Goal: Use online tool/utility: Utilize a website feature to perform a specific function

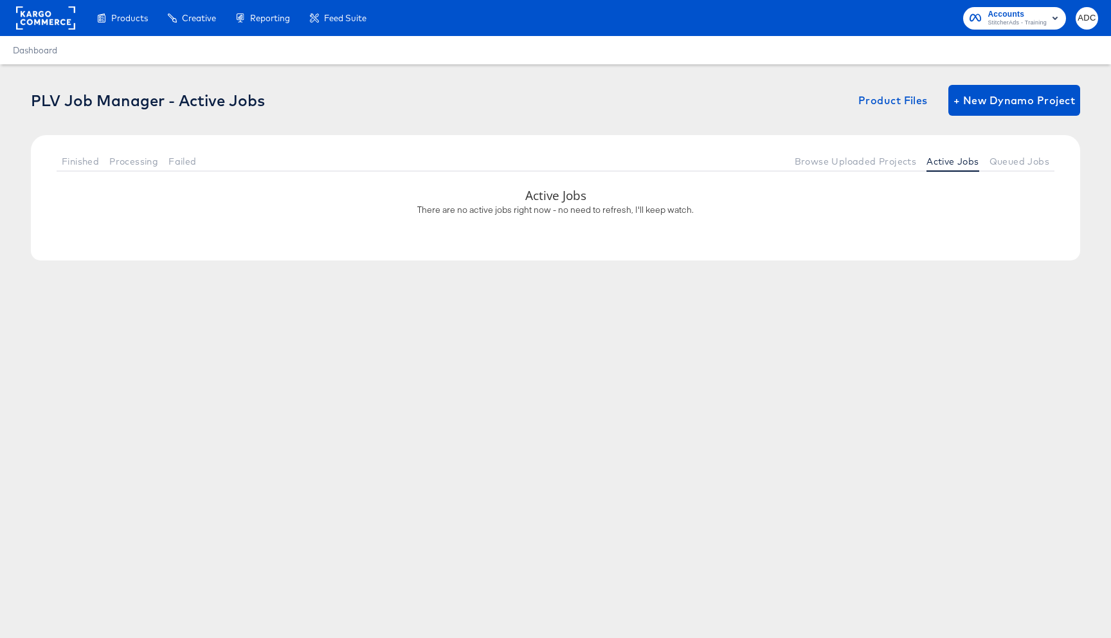
click at [133, 165] on span "Processing" at bounding box center [133, 161] width 49 height 10
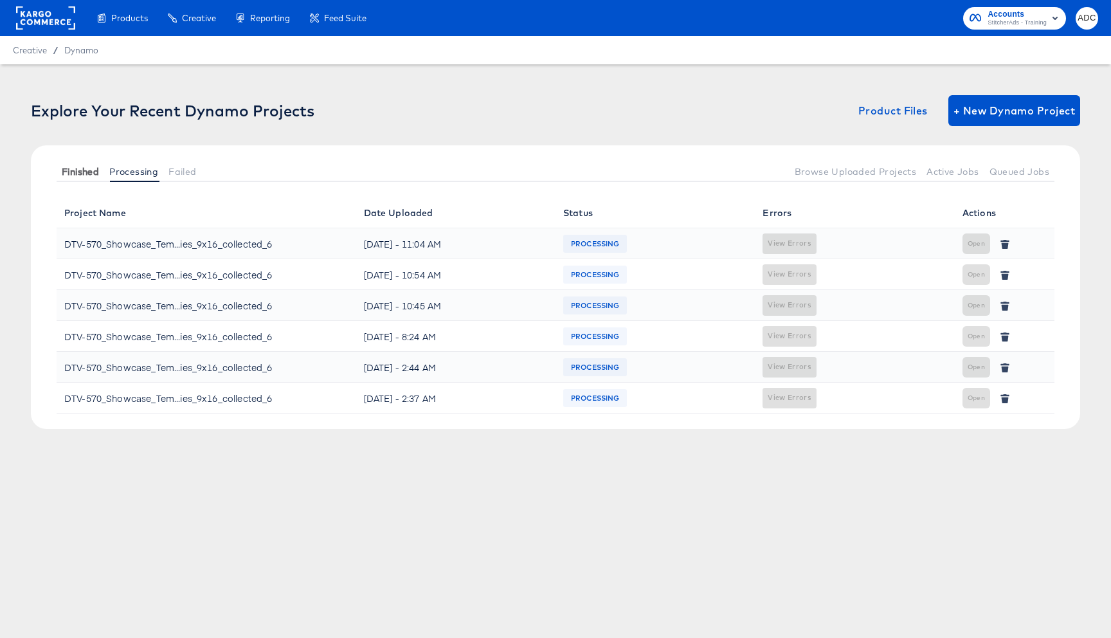
click at [73, 169] on span "Finished" at bounding box center [80, 171] width 37 height 10
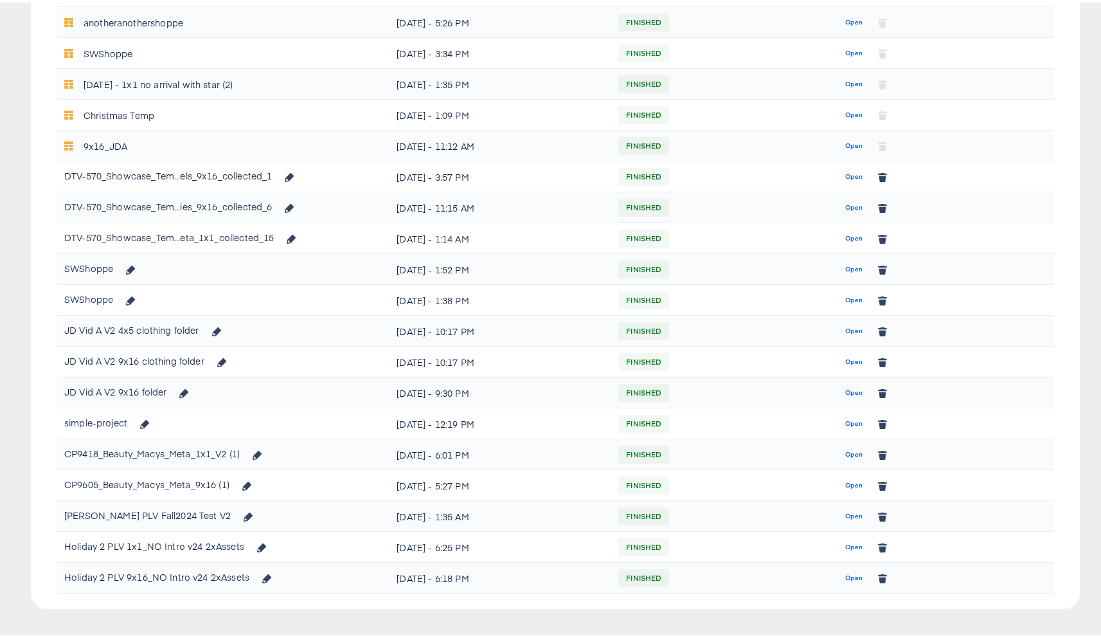
scroll to position [591, 0]
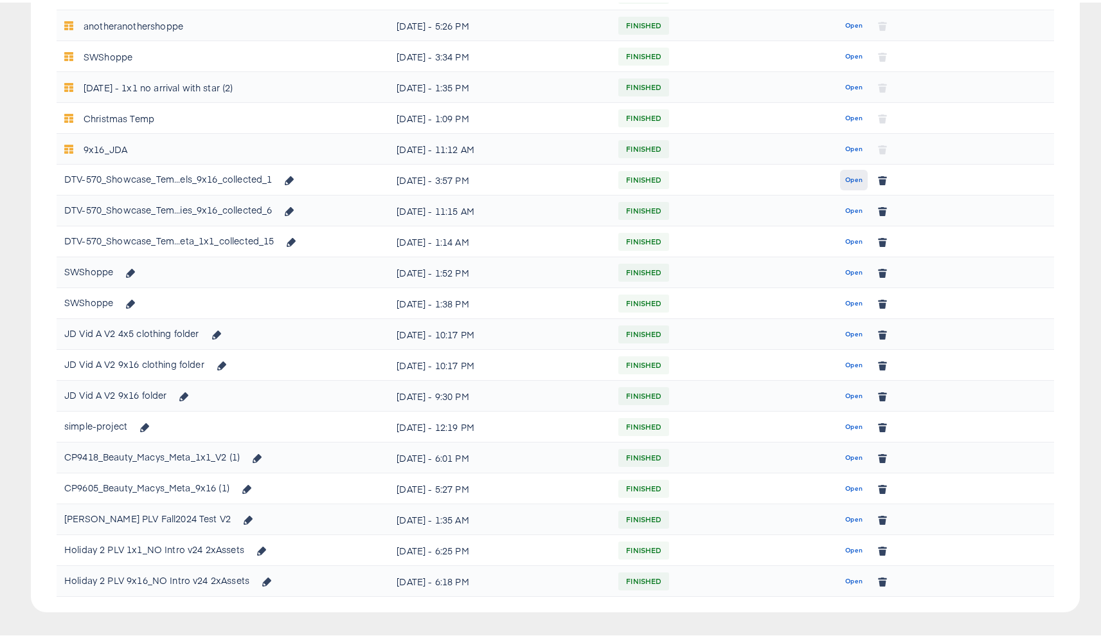
click at [845, 175] on span "Open" at bounding box center [853, 178] width 17 height 12
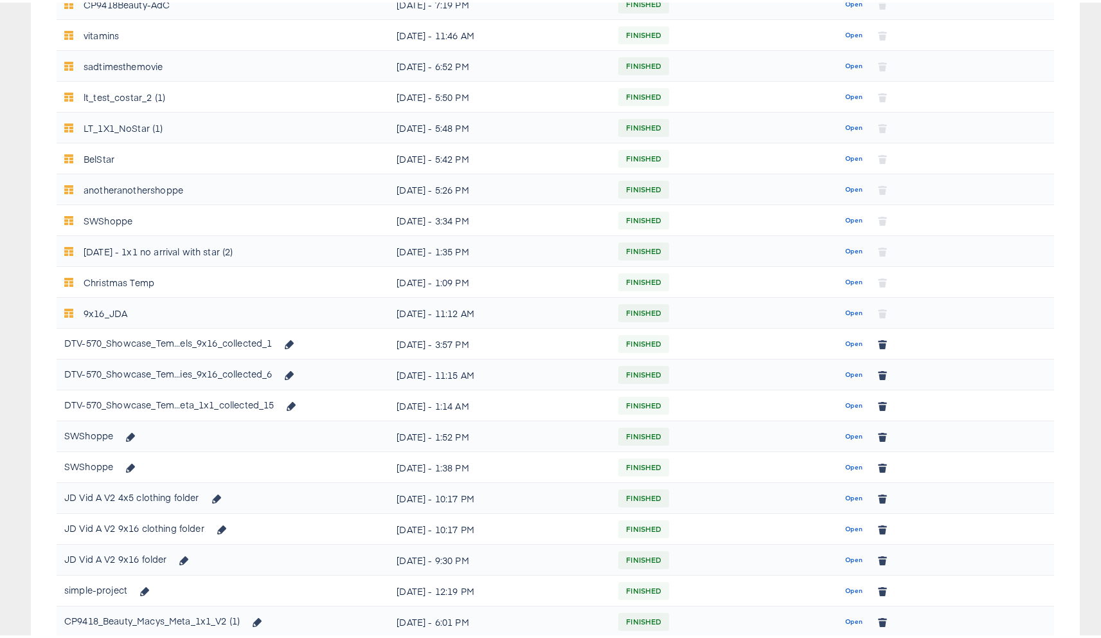
scroll to position [429, 0]
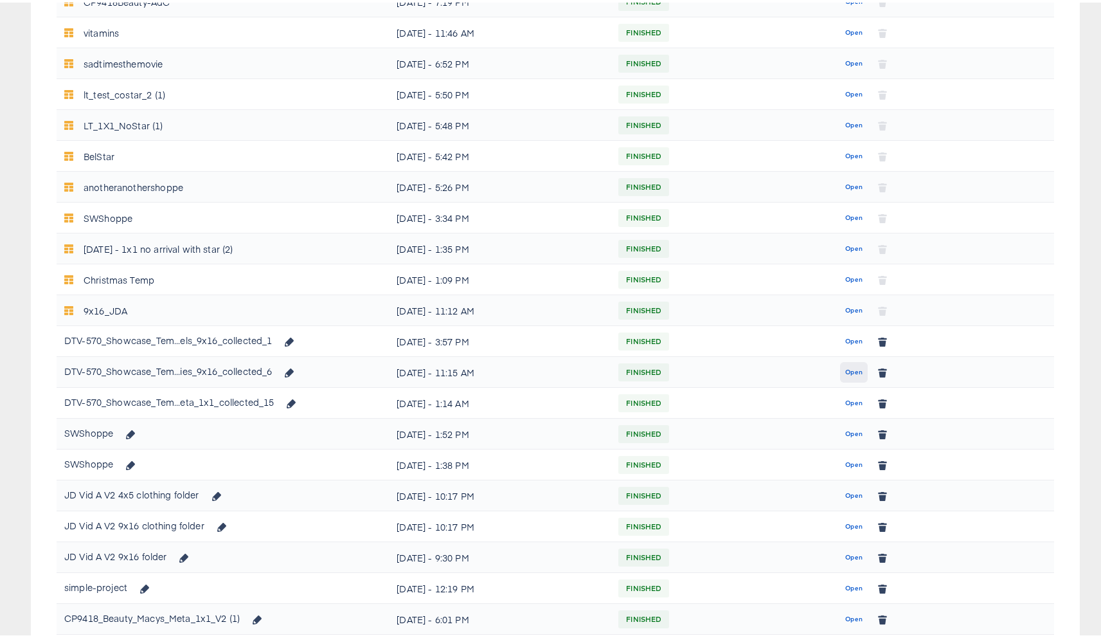
click at [848, 368] on span "Open" at bounding box center [853, 370] width 17 height 12
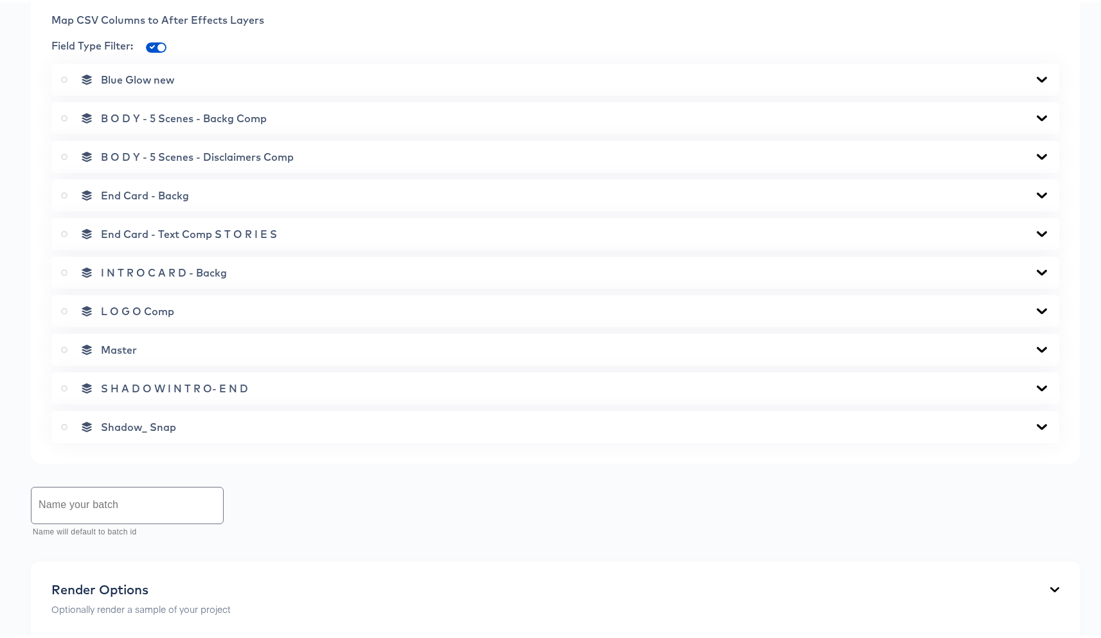
scroll to position [550, 0]
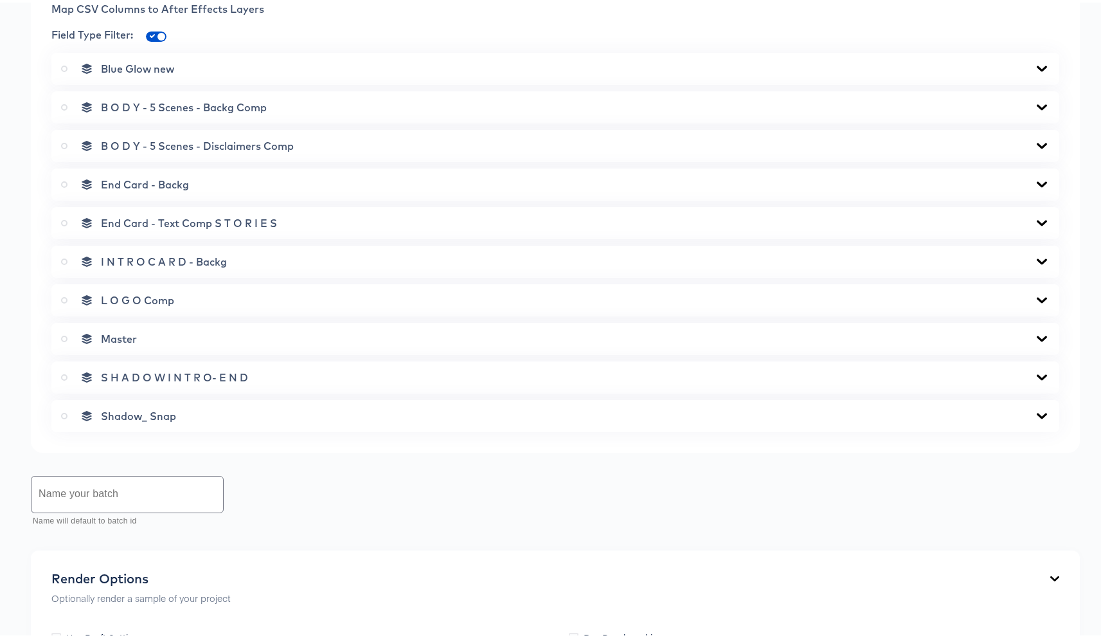
click at [63, 341] on label at bounding box center [67, 336] width 12 height 13
click at [0, 0] on input "radio" at bounding box center [0, 0] width 0 height 0
click at [243, 338] on div "Master" at bounding box center [555, 336] width 989 height 13
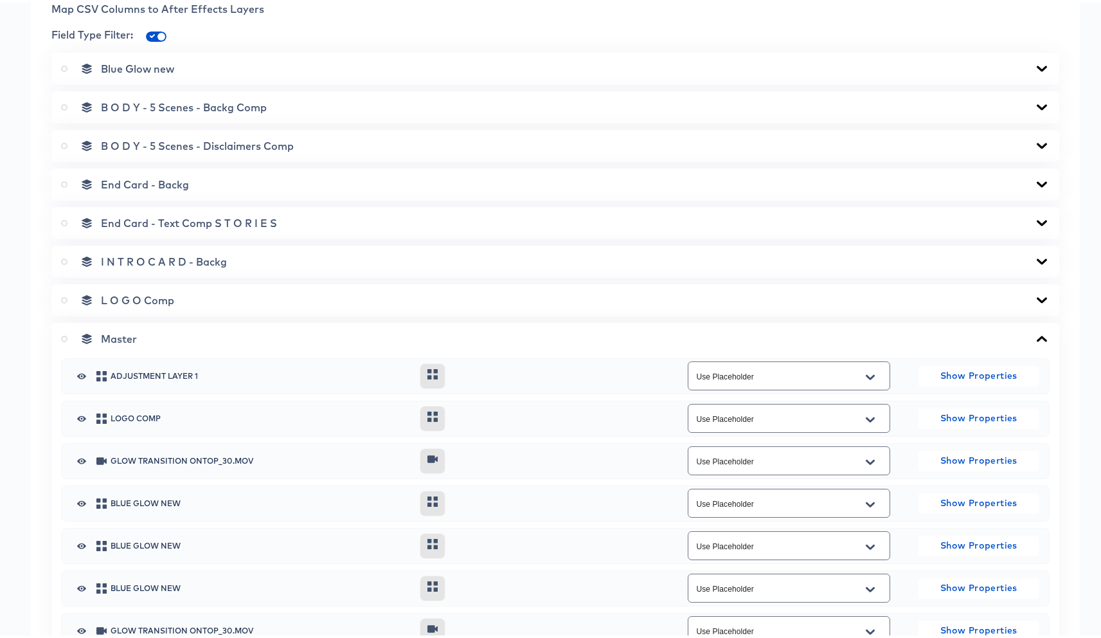
click at [78, 382] on div "Adjustment Layer 1 Use Placeholder Show Properties" at bounding box center [555, 373] width 967 height 34
click at [80, 377] on icon "button" at bounding box center [81, 373] width 9 height 10
click at [85, 420] on icon "button" at bounding box center [81, 416] width 9 height 10
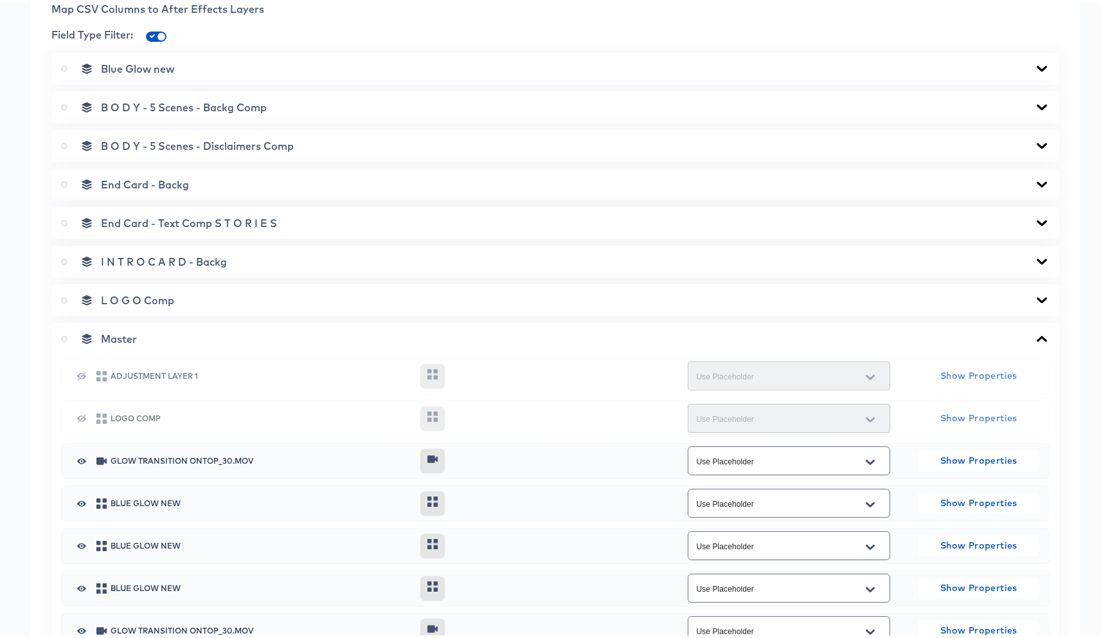
click at [83, 452] on div "Glow Transition OnTop_30.mov Use Placeholder Show Properties" at bounding box center [555, 458] width 967 height 34
click at [82, 458] on icon "button" at bounding box center [81, 458] width 9 height 10
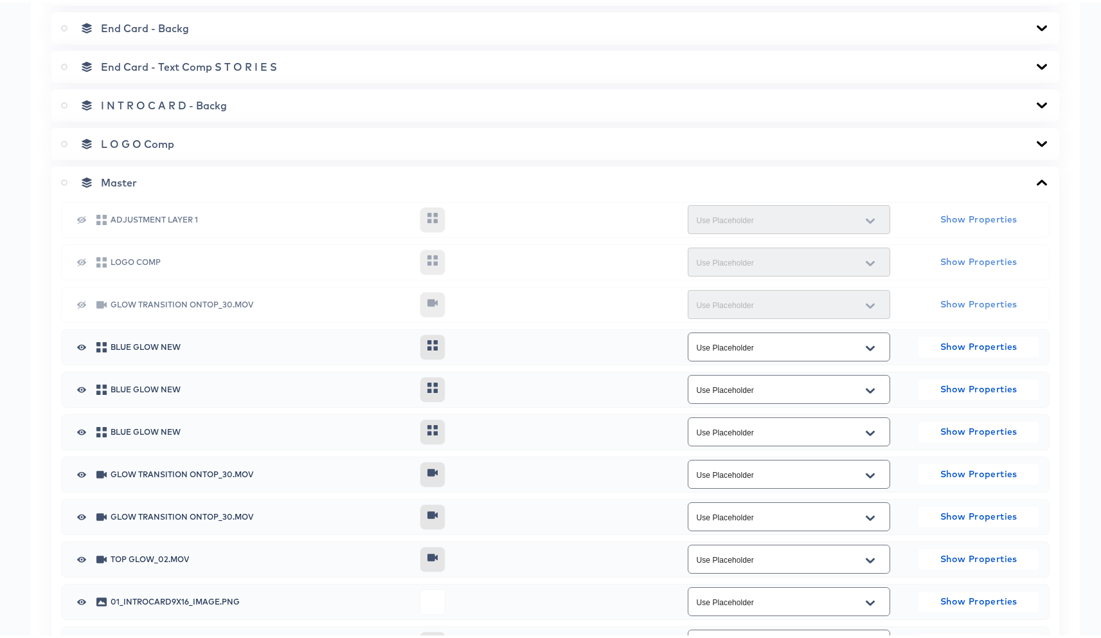
scroll to position [716, 0]
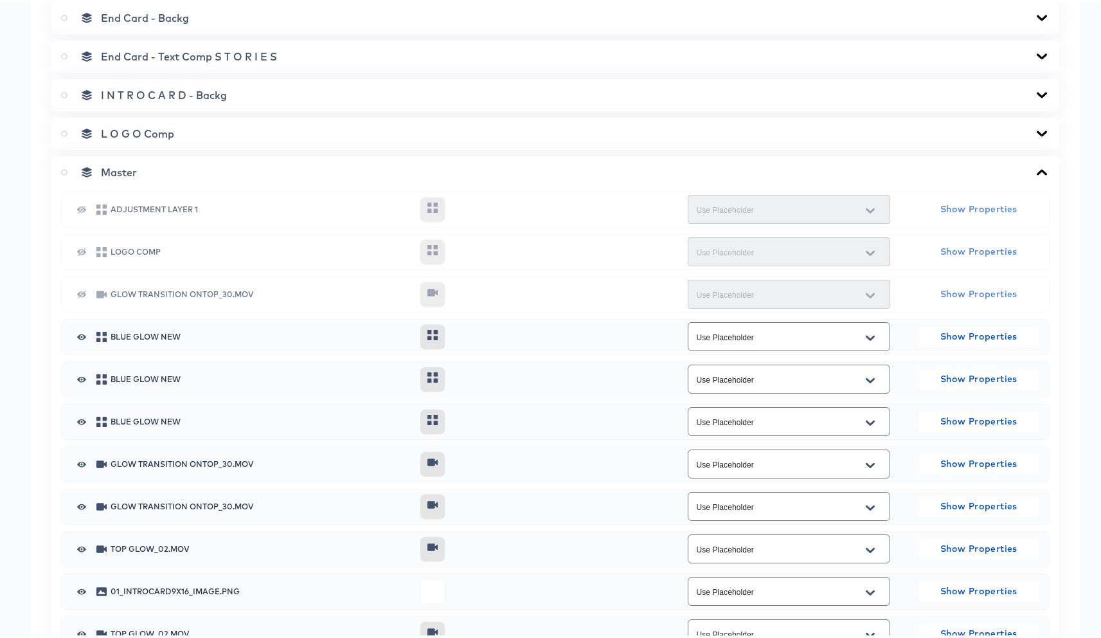
drag, startPoint x: 82, startPoint y: 334, endPoint x: 85, endPoint y: 343, distance: 10.0
click at [82, 334] on icon "button" at bounding box center [81, 334] width 9 height 6
click at [85, 386] on div "Blue Glow new Use Placeholder Show Properties" at bounding box center [555, 376] width 967 height 34
click at [80, 420] on icon "button" at bounding box center [81, 419] width 9 height 6
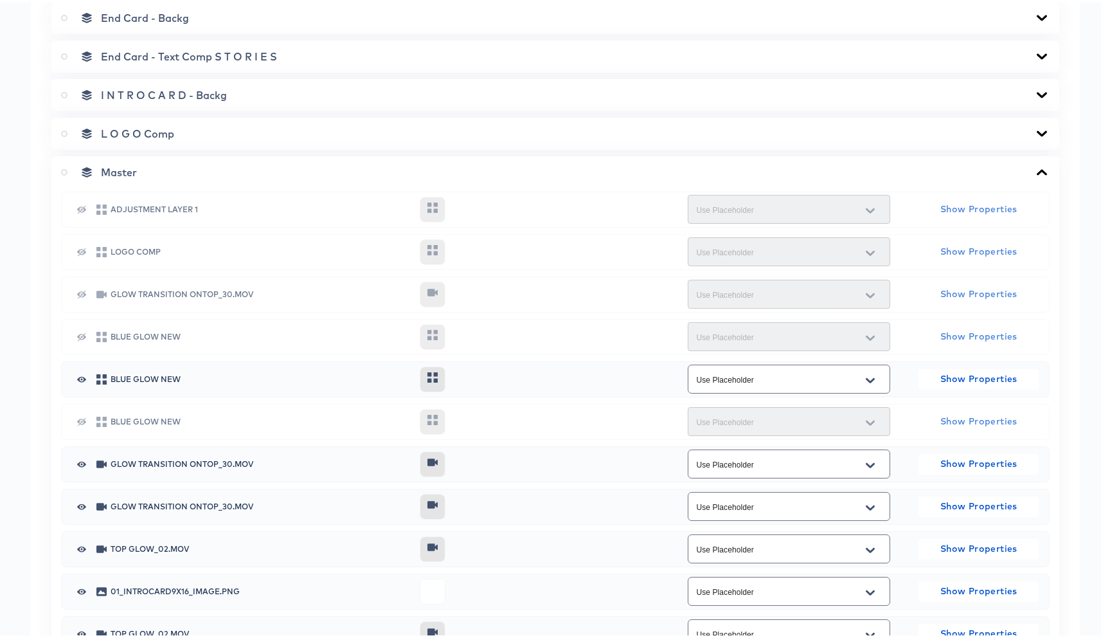
click at [85, 464] on icon "button" at bounding box center [81, 461] width 9 height 10
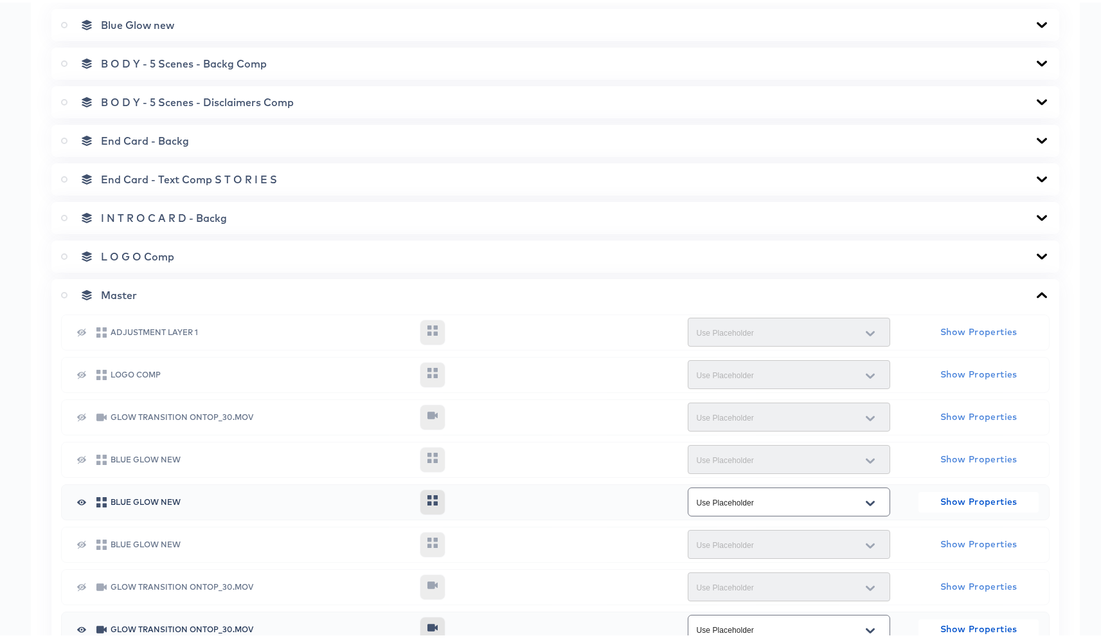
click at [222, 253] on div "L O G O Comp" at bounding box center [555, 253] width 989 height 13
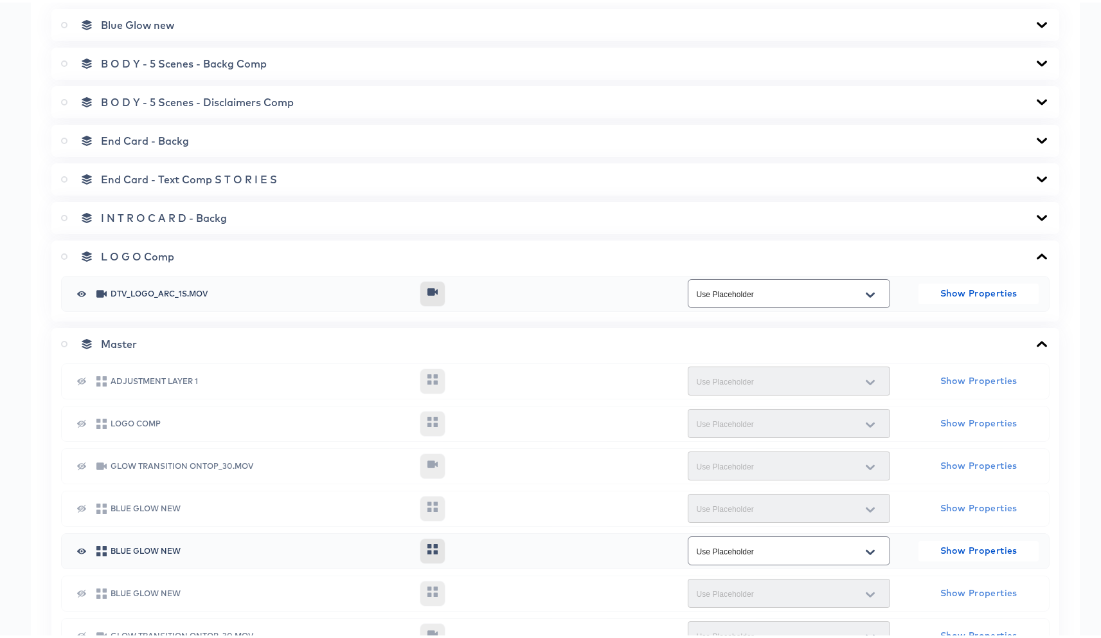
click at [145, 213] on span "I N T R O C A R D - Backg" at bounding box center [164, 215] width 126 height 13
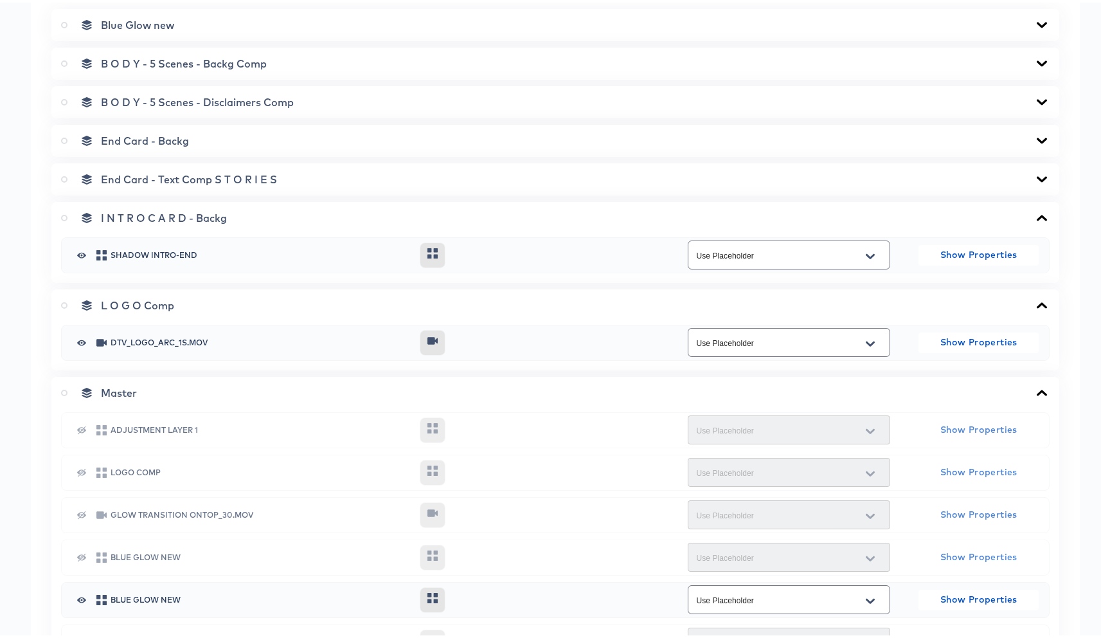
click at [69, 250] on div "SHADOW INTRO-END Use Placeholder Show Properties" at bounding box center [555, 253] width 989 height 36
click at [78, 250] on icon "button" at bounding box center [81, 252] width 9 height 6
click at [118, 103] on span "B O D Y - 5 Scenes - Disclaimers Comp" at bounding box center [197, 99] width 193 height 13
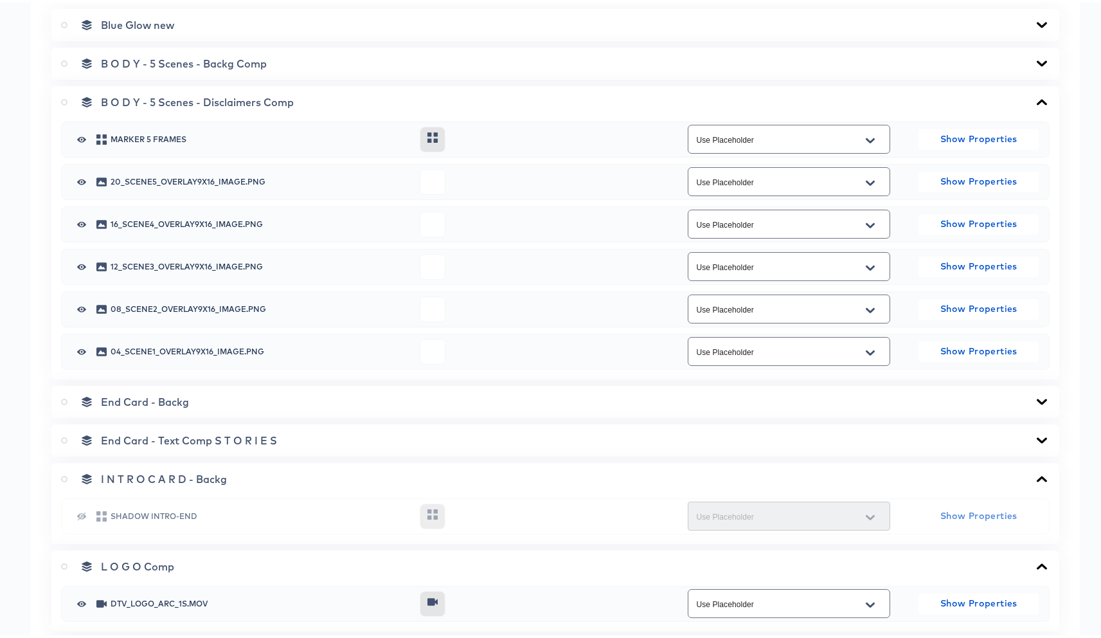
click at [73, 127] on div "marker 5 Frames Use Placeholder Show Properties" at bounding box center [555, 137] width 967 height 34
click at [79, 139] on icon "button" at bounding box center [81, 137] width 9 height 10
click at [89, 181] on button "button" at bounding box center [81, 179] width 19 height 10
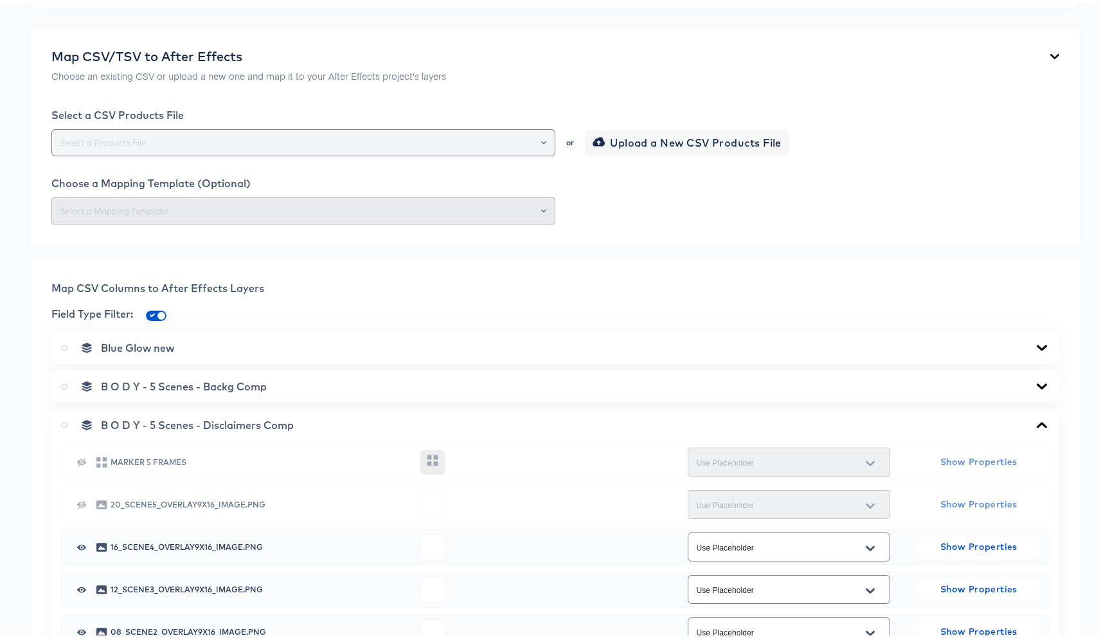
scroll to position [188, 0]
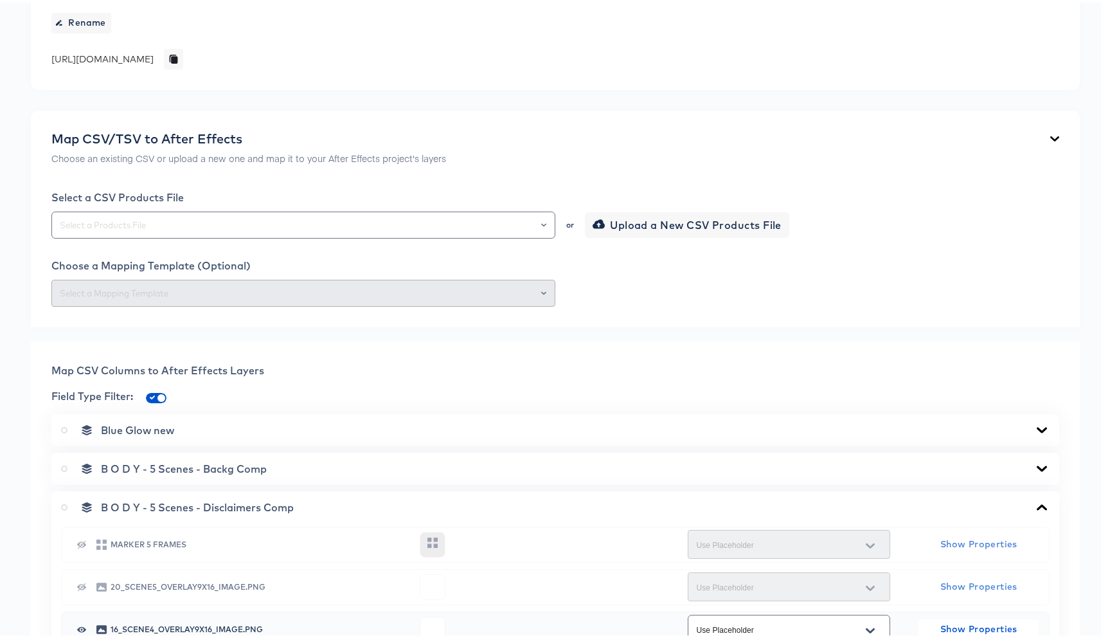
click at [66, 425] on icon at bounding box center [64, 427] width 6 height 6
click at [0, 0] on input "radio" at bounding box center [0, 0] width 0 height 0
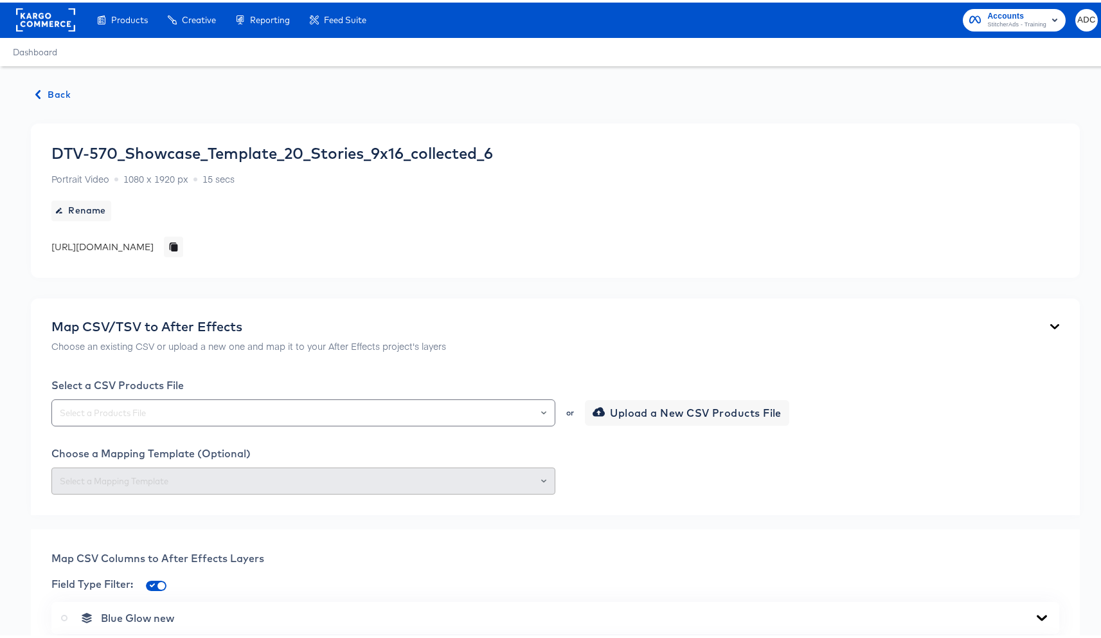
scroll to position [0, 0]
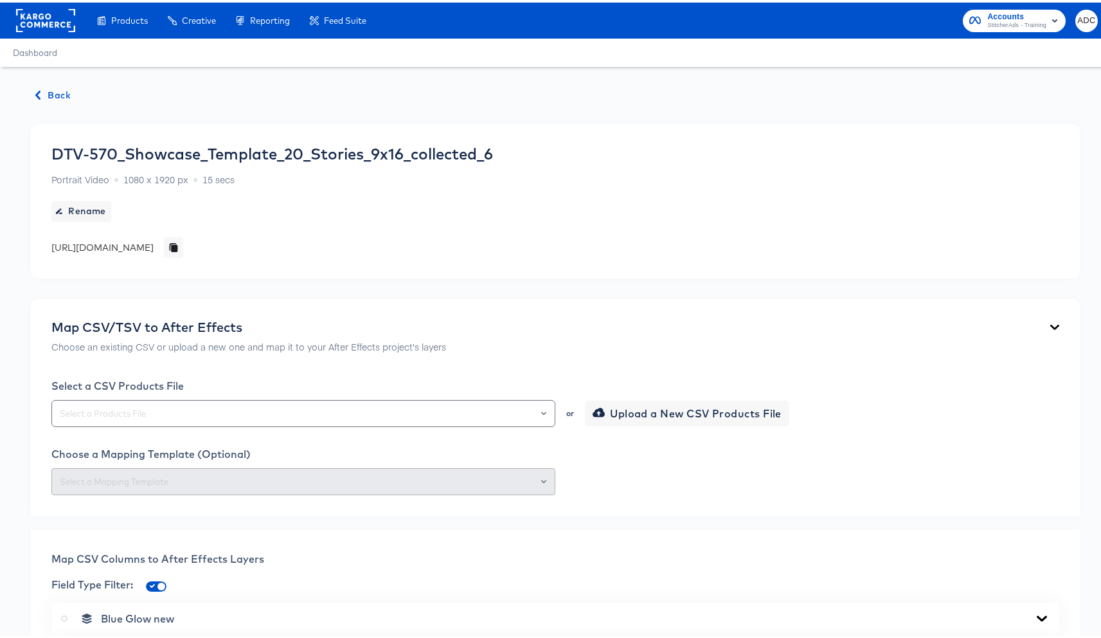
click at [53, 99] on span "Back" at bounding box center [53, 93] width 35 height 16
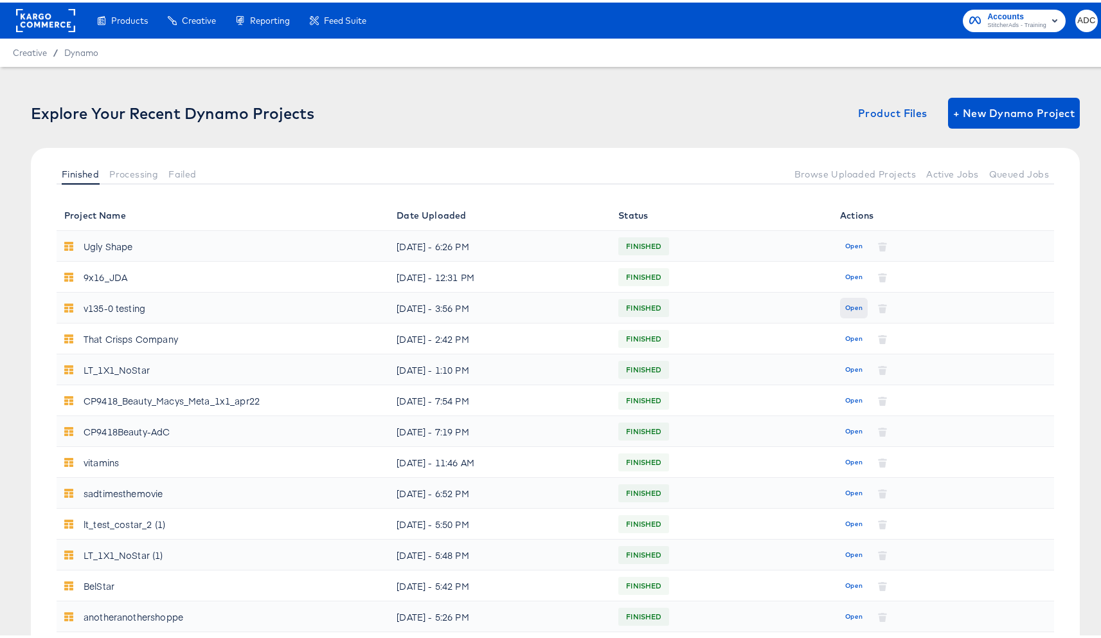
click at [845, 305] on span "Open" at bounding box center [853, 306] width 17 height 12
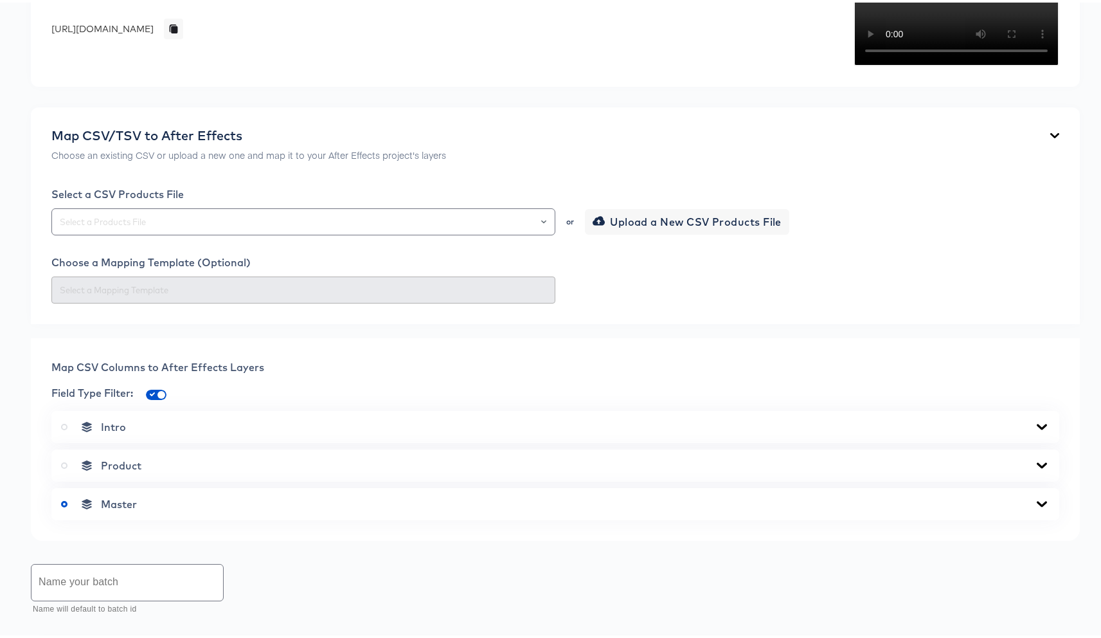
scroll to position [504, 0]
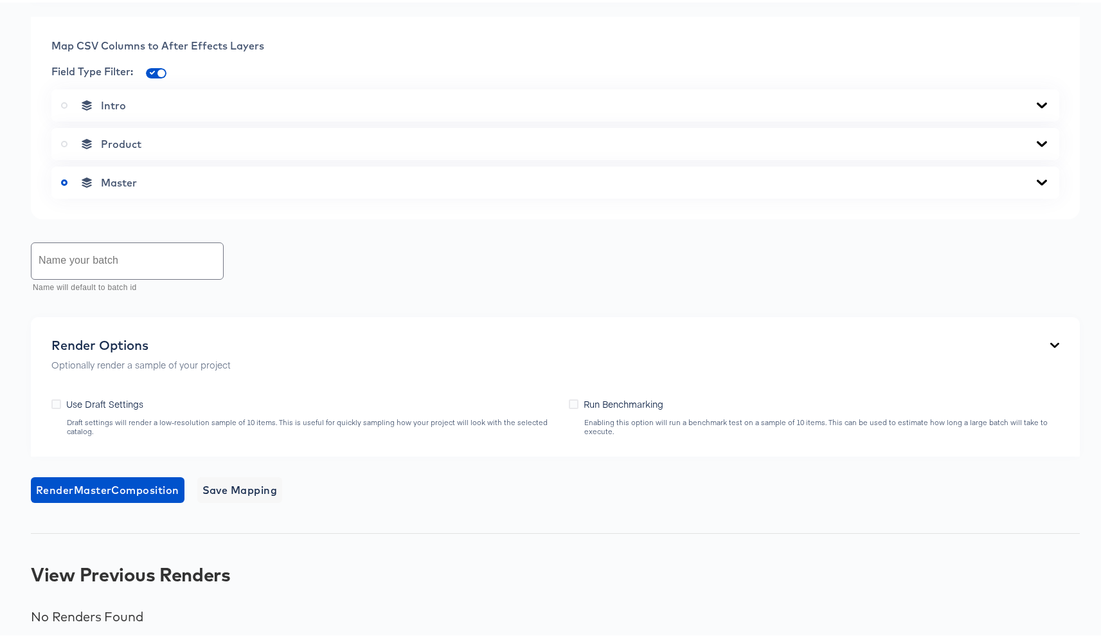
click at [141, 186] on div "Master" at bounding box center [555, 180] width 989 height 13
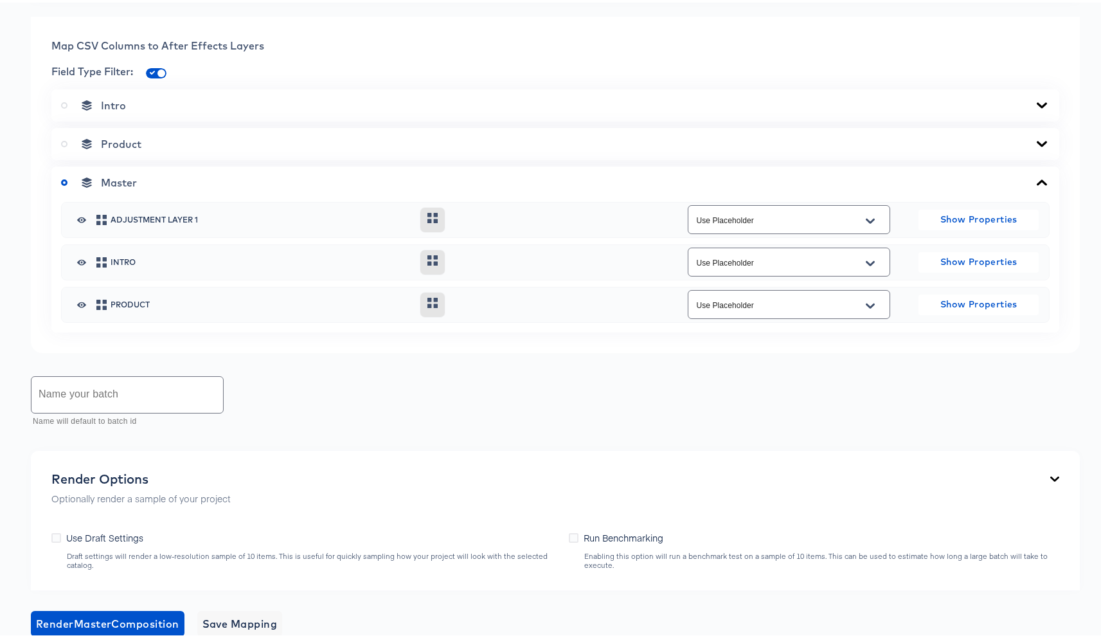
click at [193, 148] on div "Product" at bounding box center [555, 141] width 989 height 13
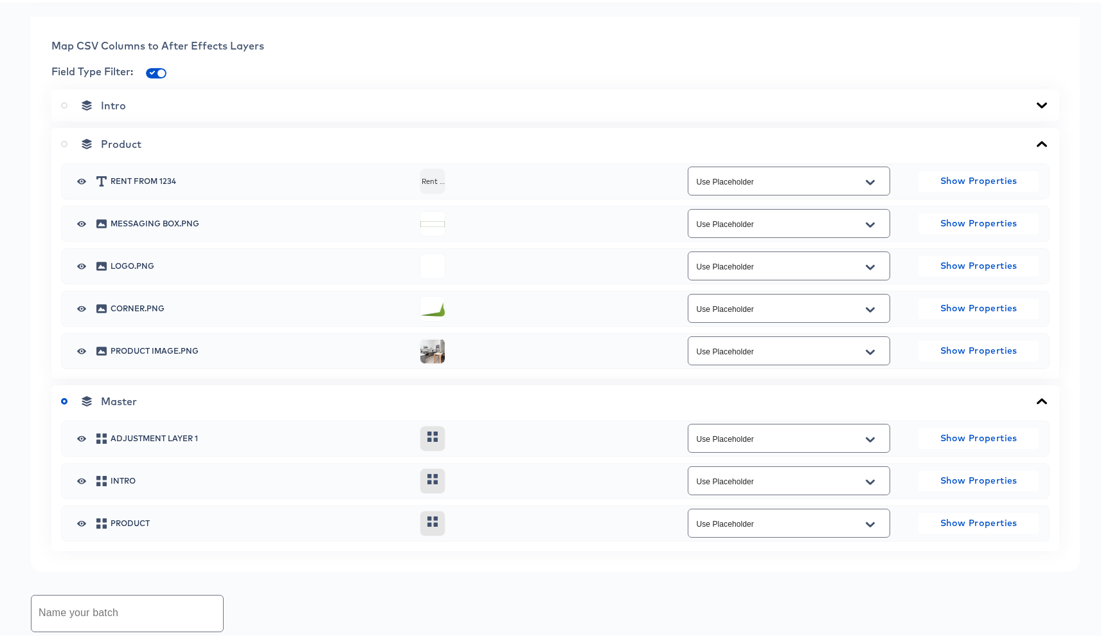
click at [62, 145] on icon at bounding box center [64, 141] width 6 height 6
click at [0, 0] on input "radio" at bounding box center [0, 0] width 0 height 0
click at [67, 405] on label at bounding box center [67, 398] width 12 height 13
click at [0, 0] on input "radio" at bounding box center [0, 0] width 0 height 0
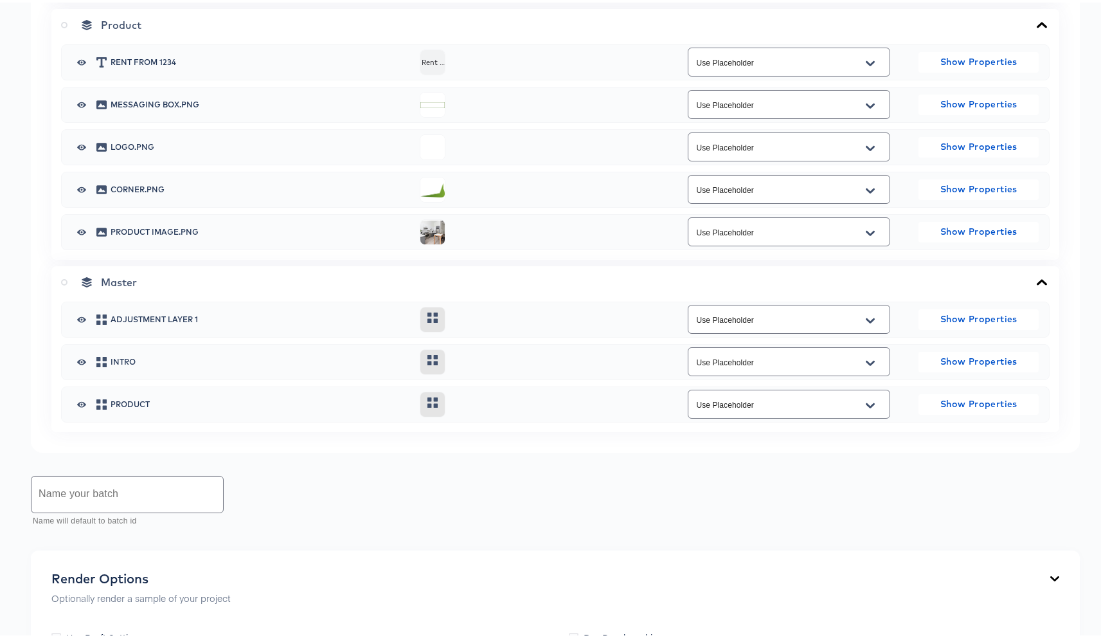
scroll to position [625, 0]
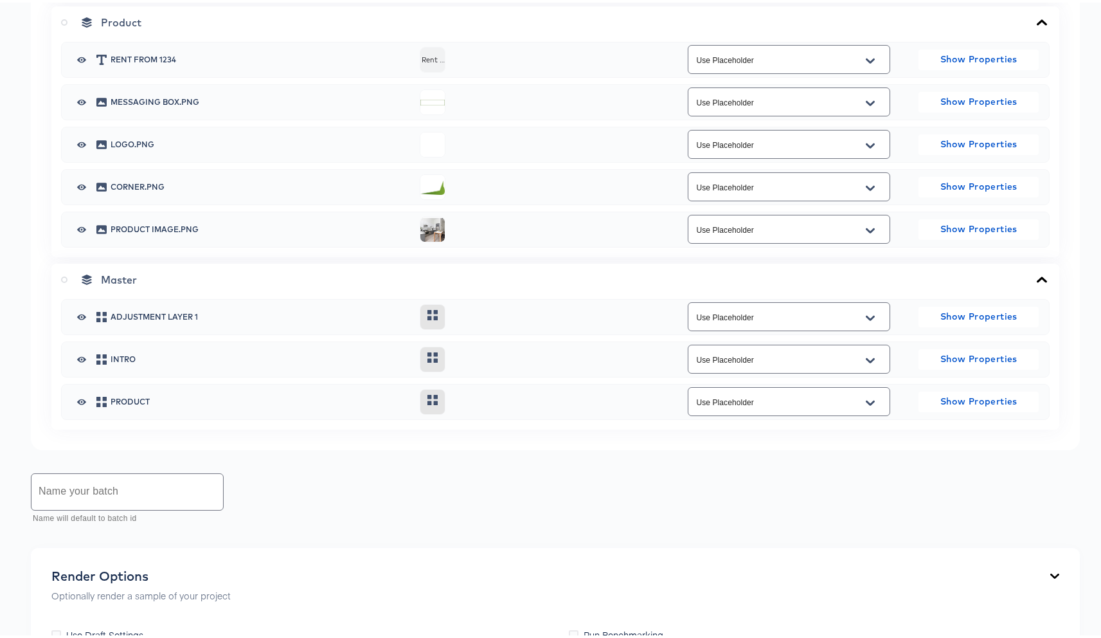
click at [79, 102] on icon "button" at bounding box center [81, 99] width 9 height 6
click at [160, 507] on input "text" at bounding box center [127, 489] width 192 height 36
click at [84, 60] on icon "button" at bounding box center [81, 57] width 9 height 6
click at [105, 507] on input "text" at bounding box center [127, 489] width 192 height 36
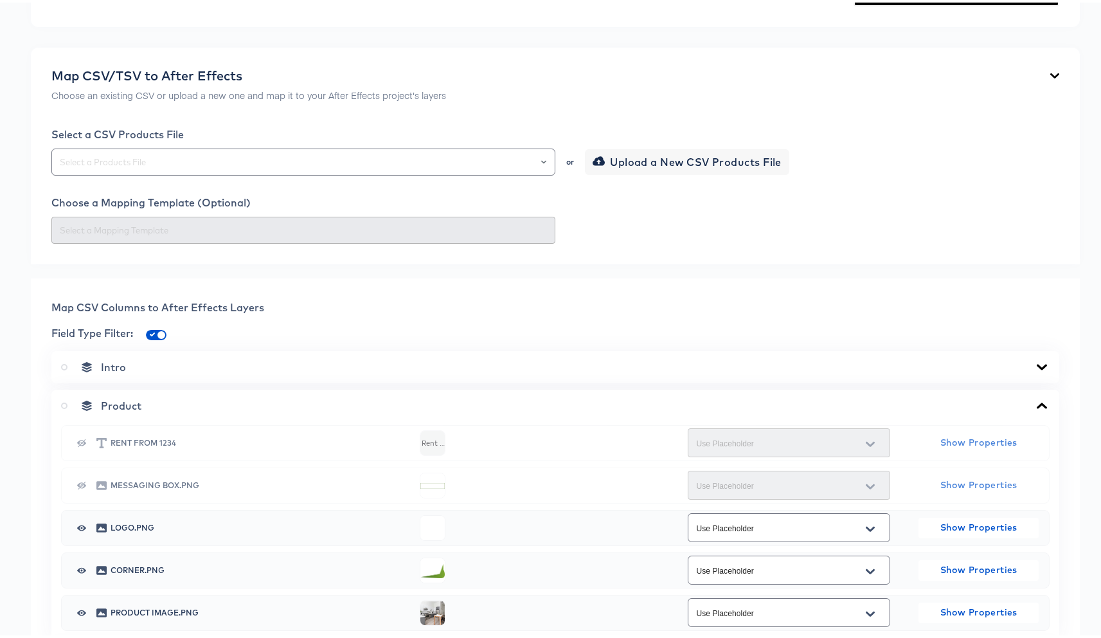
scroll to position [0, 0]
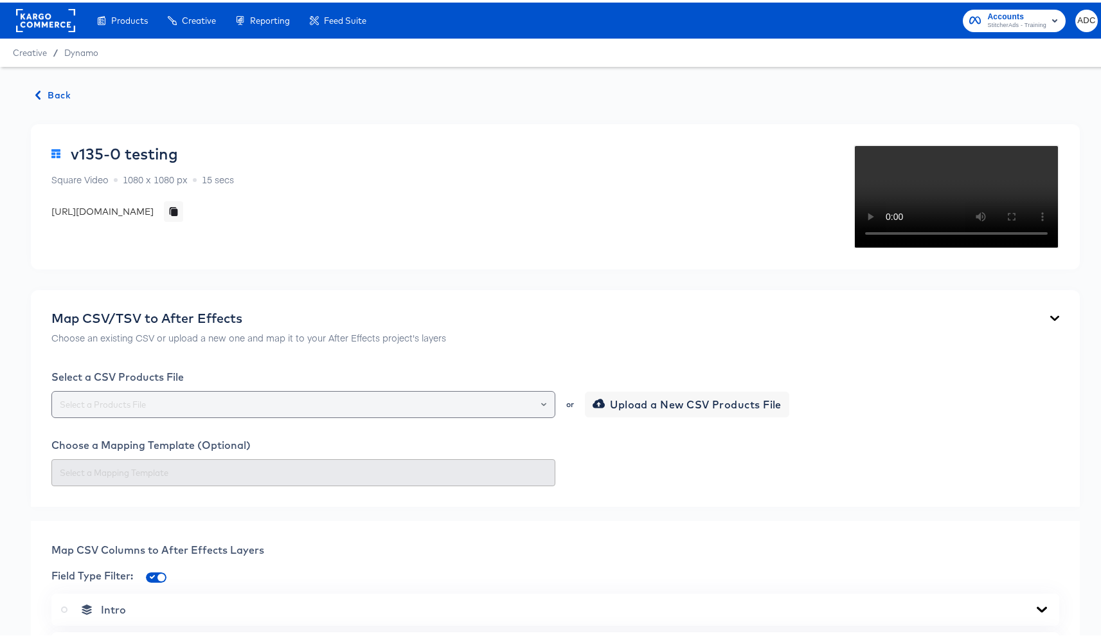
type input "1"
click at [148, 409] on input "text" at bounding box center [303, 402] width 492 height 15
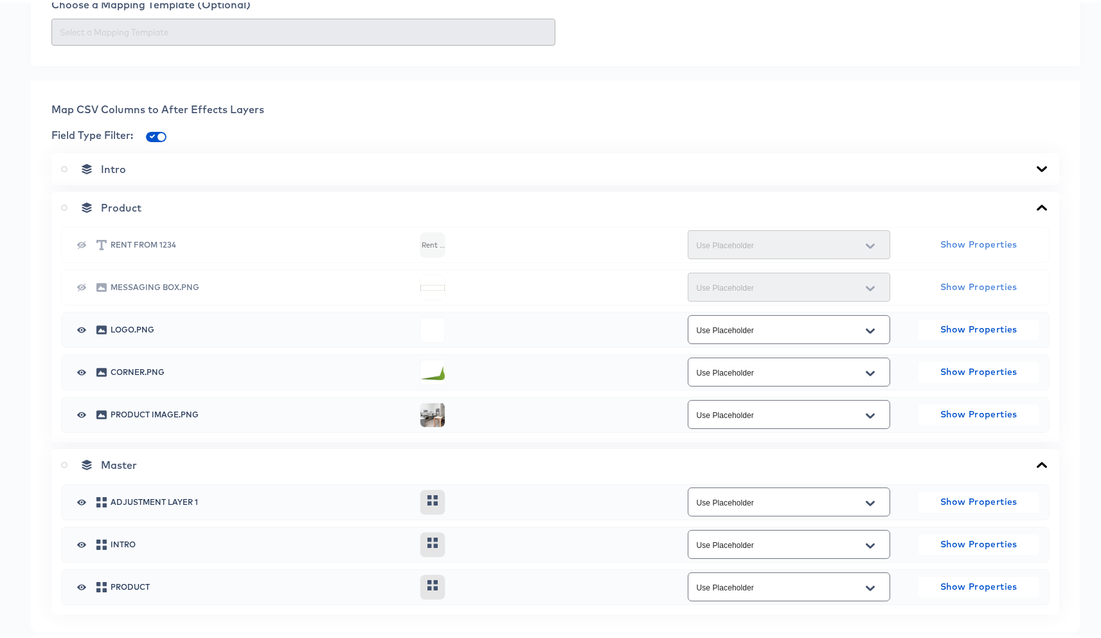
scroll to position [372, 0]
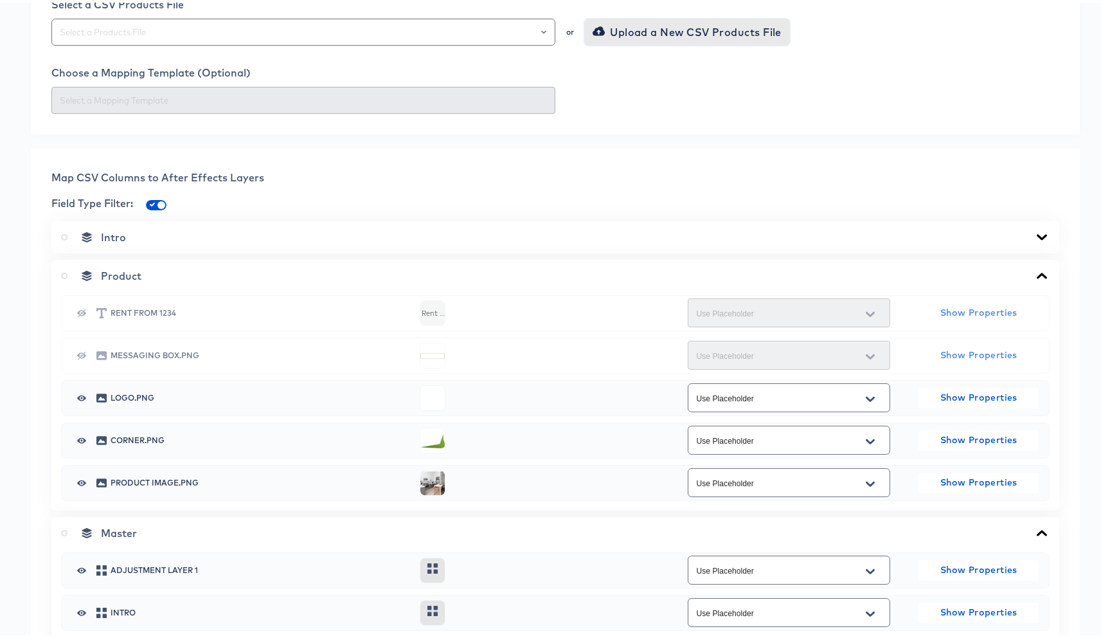
click at [636, 39] on span "Upload a New CSV Products File" at bounding box center [688, 30] width 186 height 18
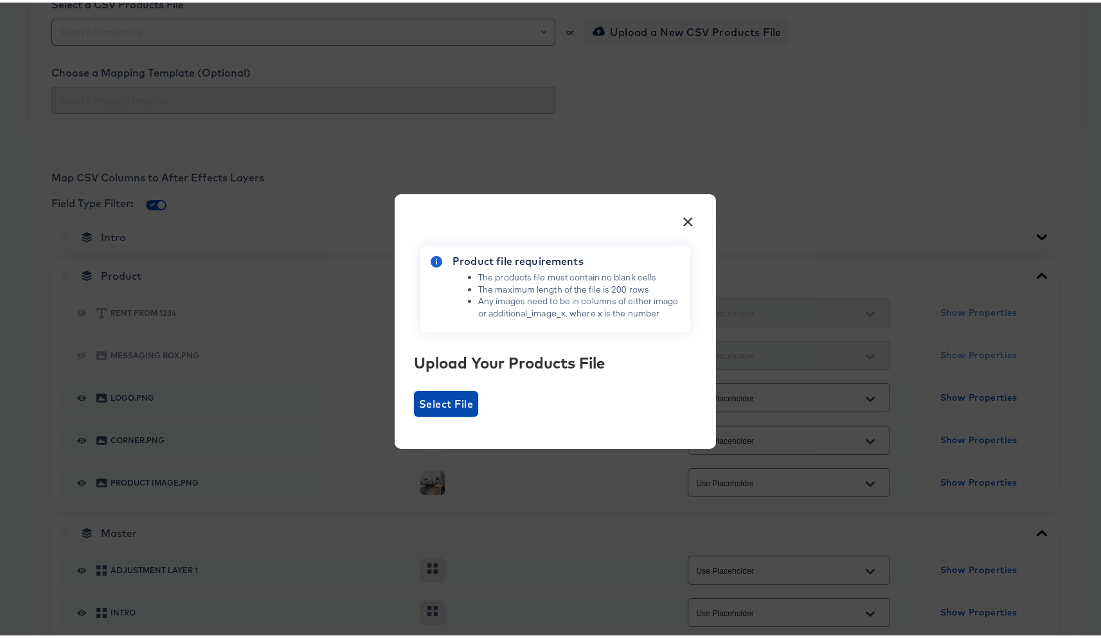
click at [424, 394] on span "Select File" at bounding box center [446, 401] width 54 height 18
click at [414, 414] on input "Select File" at bounding box center [414, 414] width 0 height 0
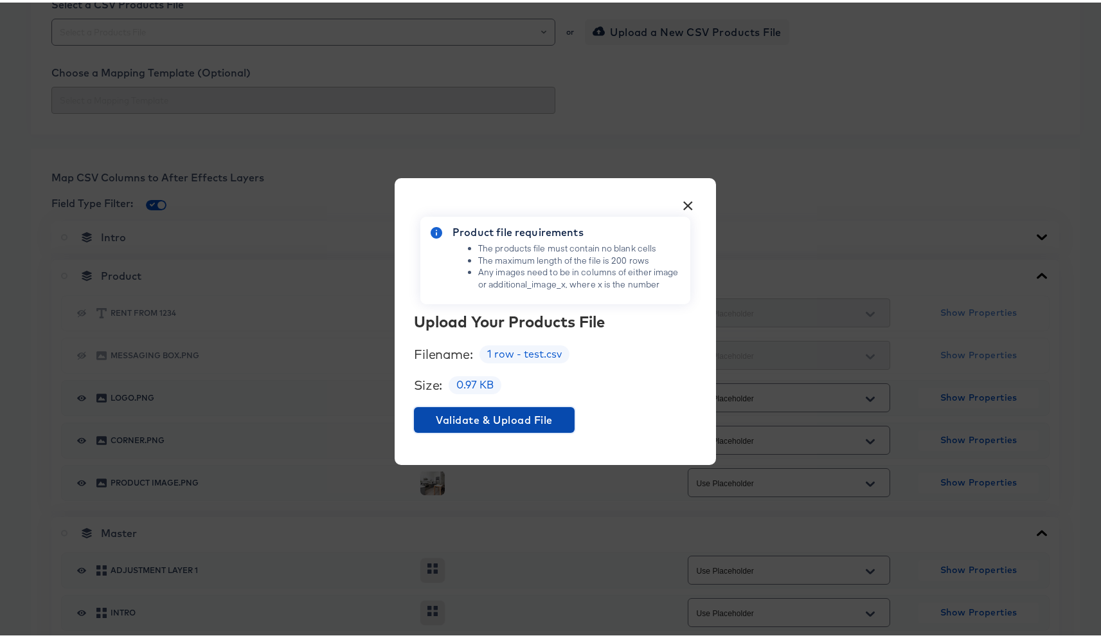
click at [502, 417] on span "Validate & Upload File" at bounding box center [494, 417] width 150 height 18
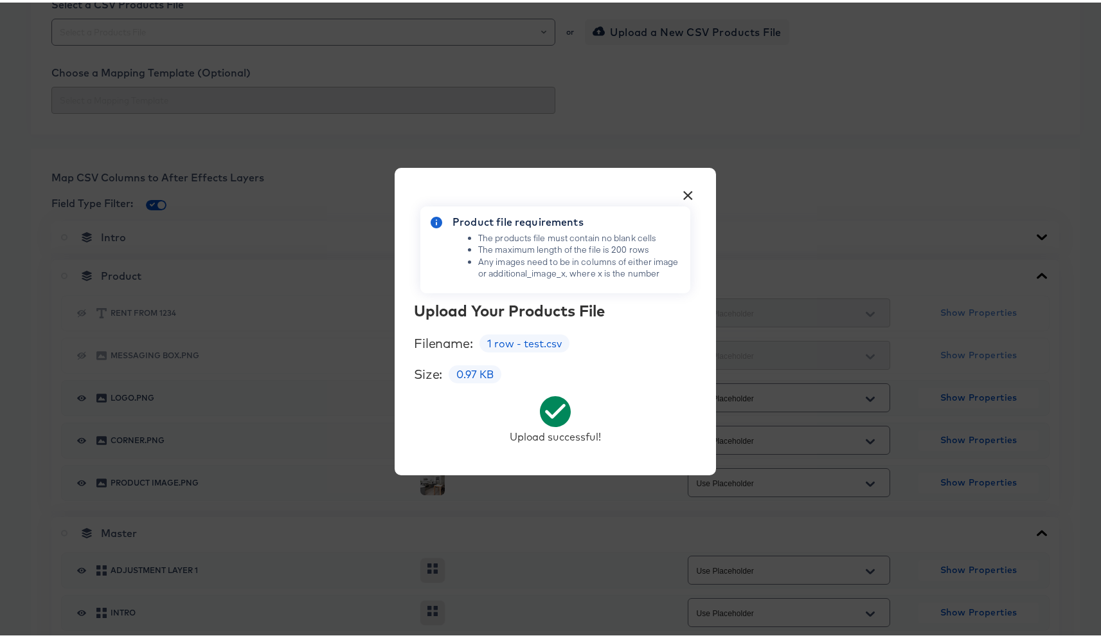
click at [684, 193] on button "×" at bounding box center [688, 189] width 23 height 23
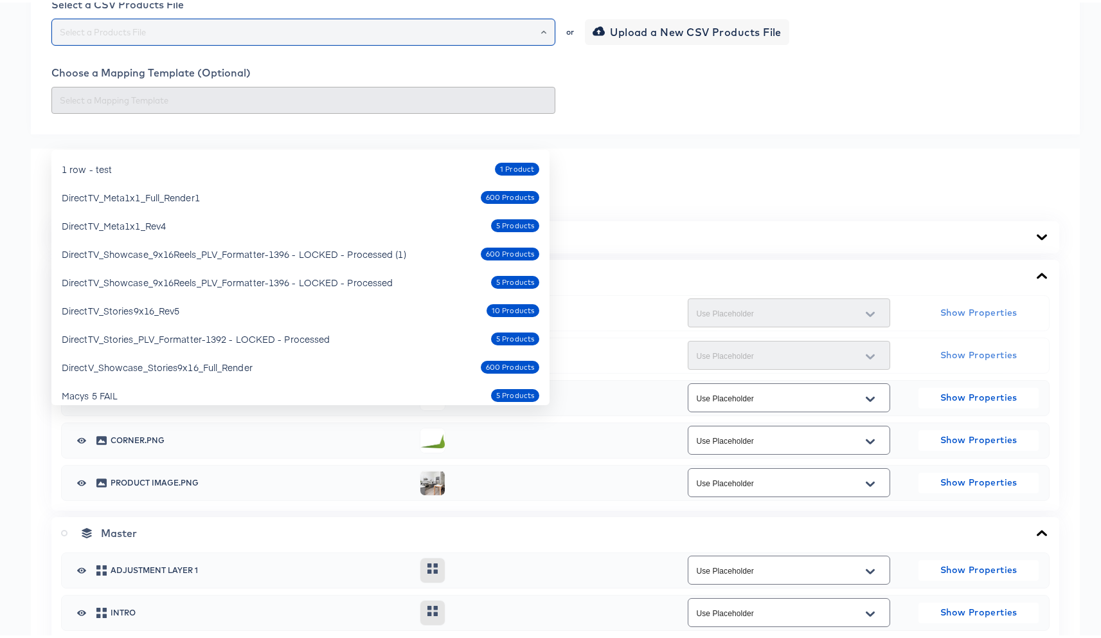
click at [368, 37] on input "text" at bounding box center [303, 29] width 492 height 15
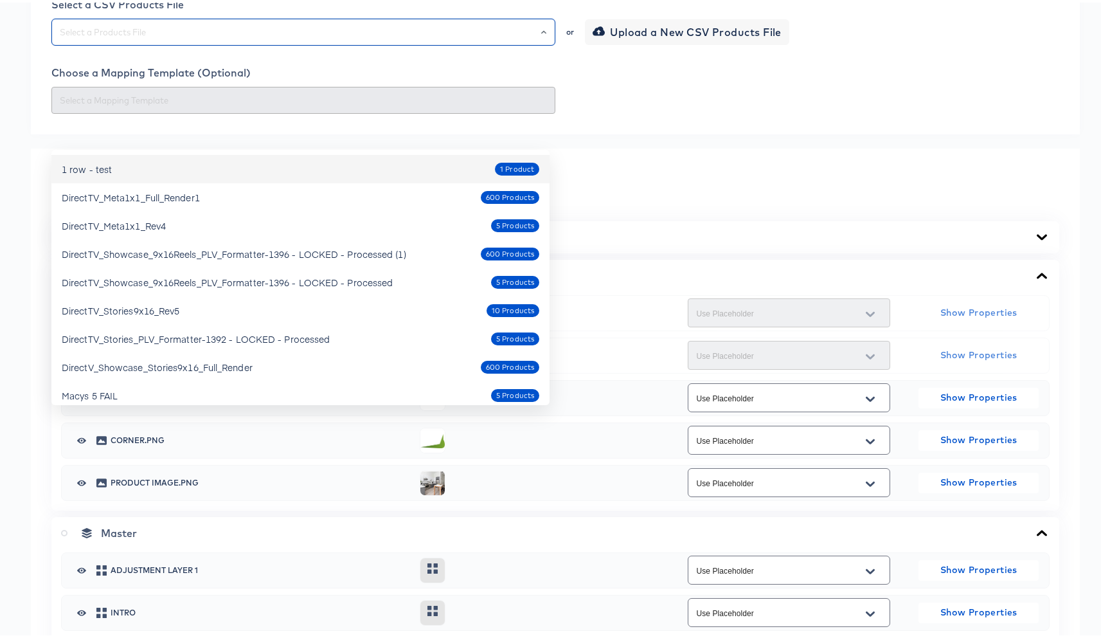
click at [175, 174] on div "1 row - test 1 Product" at bounding box center [301, 166] width 478 height 21
type input "1 row - test"
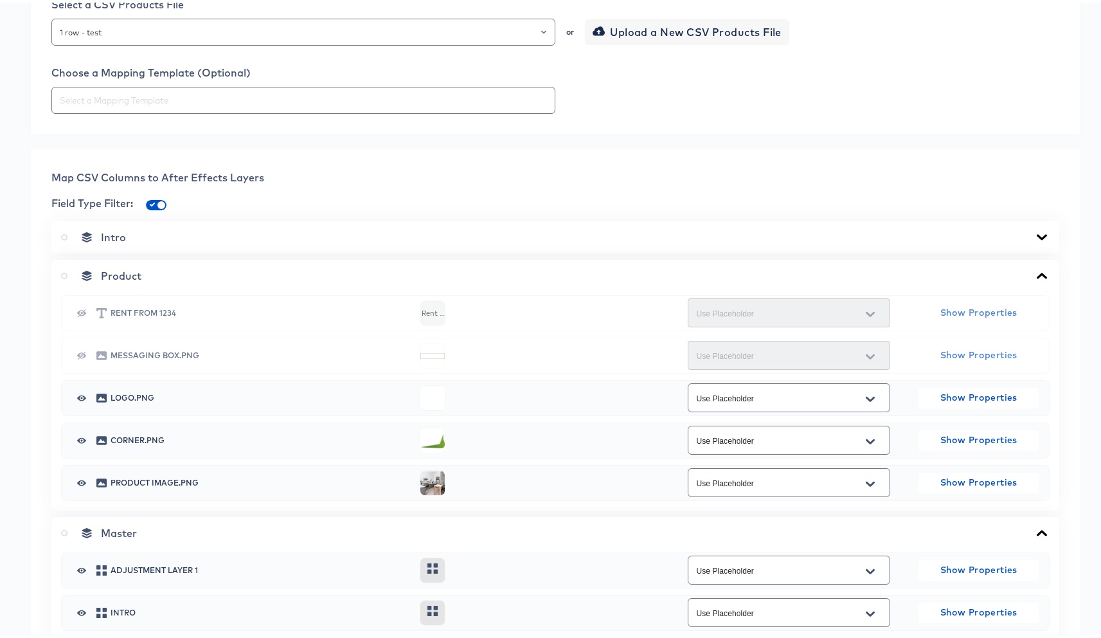
click at [733, 76] on div "Choose a Mapping Template (Optional)" at bounding box center [555, 70] width 1008 height 13
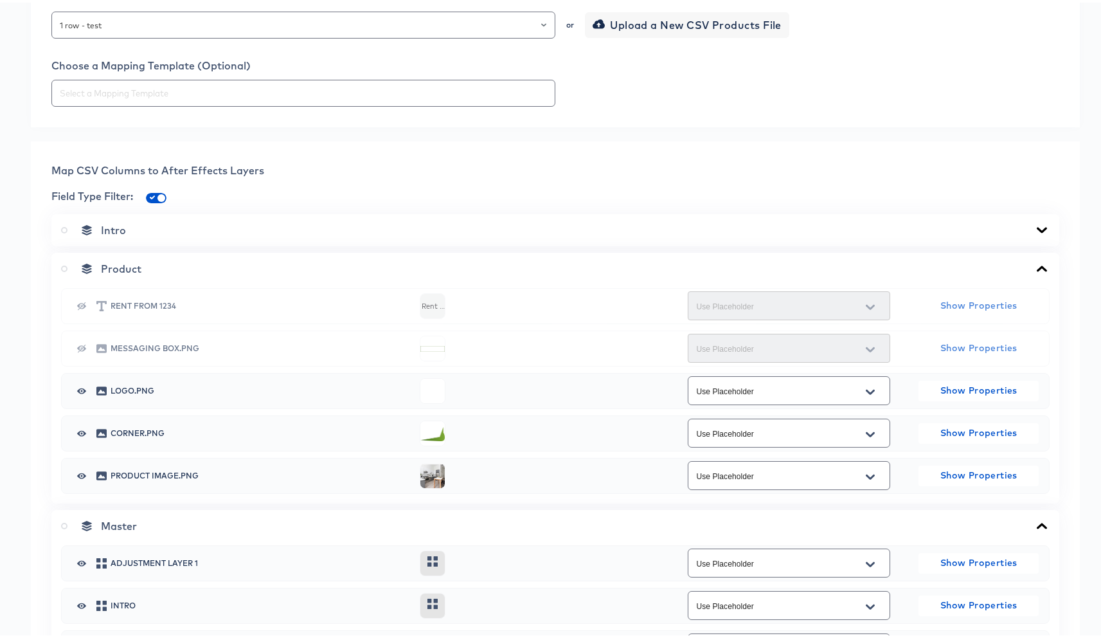
scroll to position [561, 0]
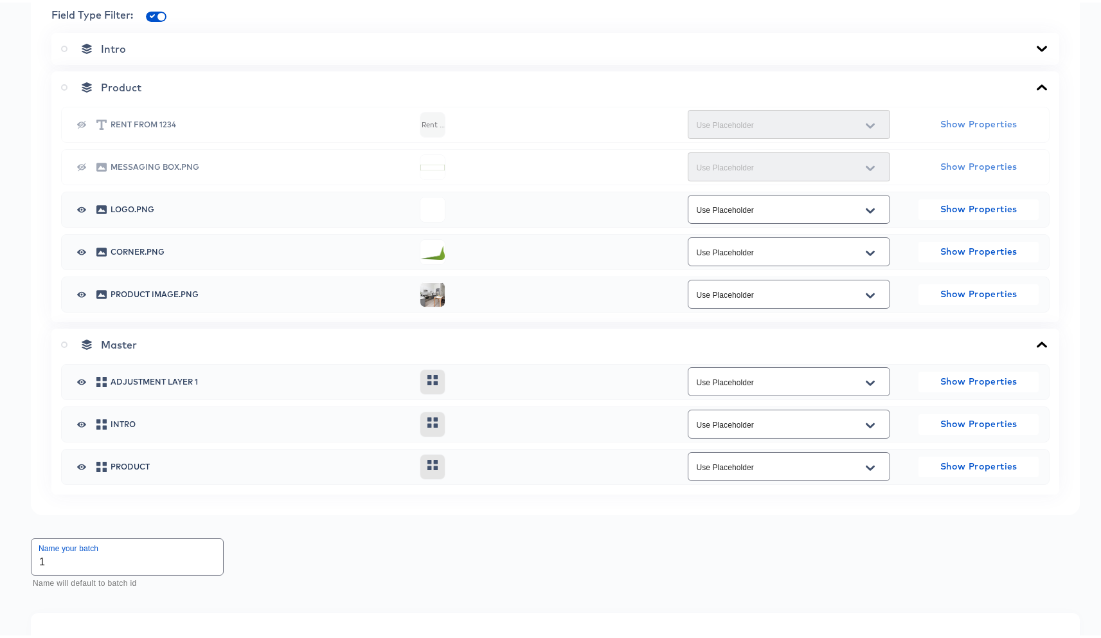
click at [84, 127] on icon "button" at bounding box center [81, 122] width 9 height 10
click at [739, 130] on input "Use Placeholder" at bounding box center [779, 122] width 171 height 15
click at [703, 276] on li "Id" at bounding box center [781, 276] width 201 height 21
type input "Id"
click at [697, 91] on div "Product" at bounding box center [555, 84] width 989 height 13
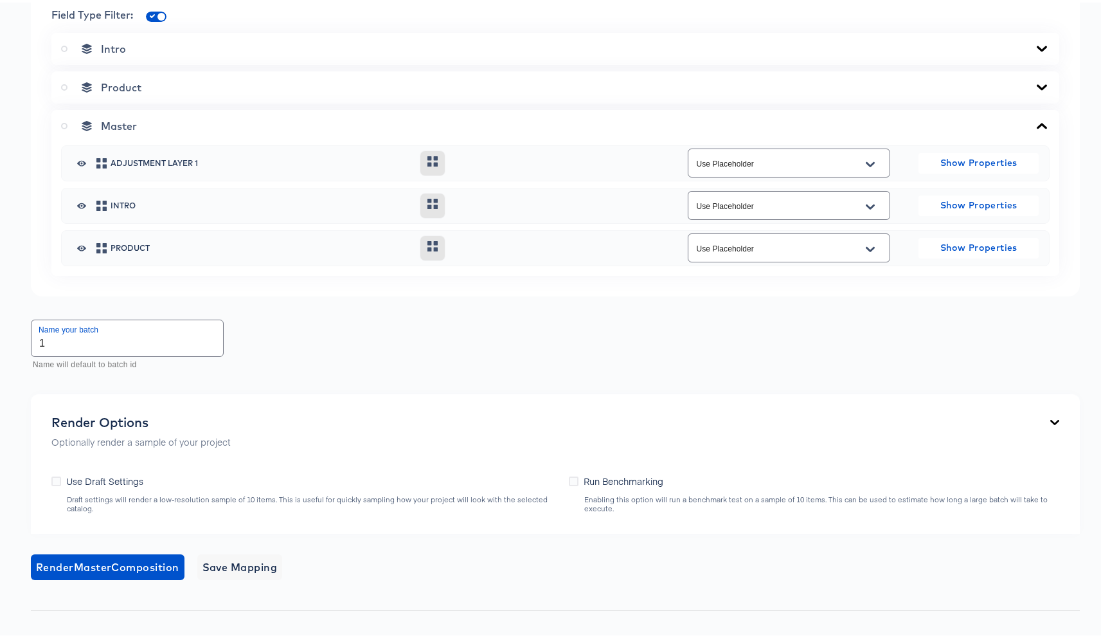
click at [211, 91] on div "Product" at bounding box center [555, 84] width 989 height 13
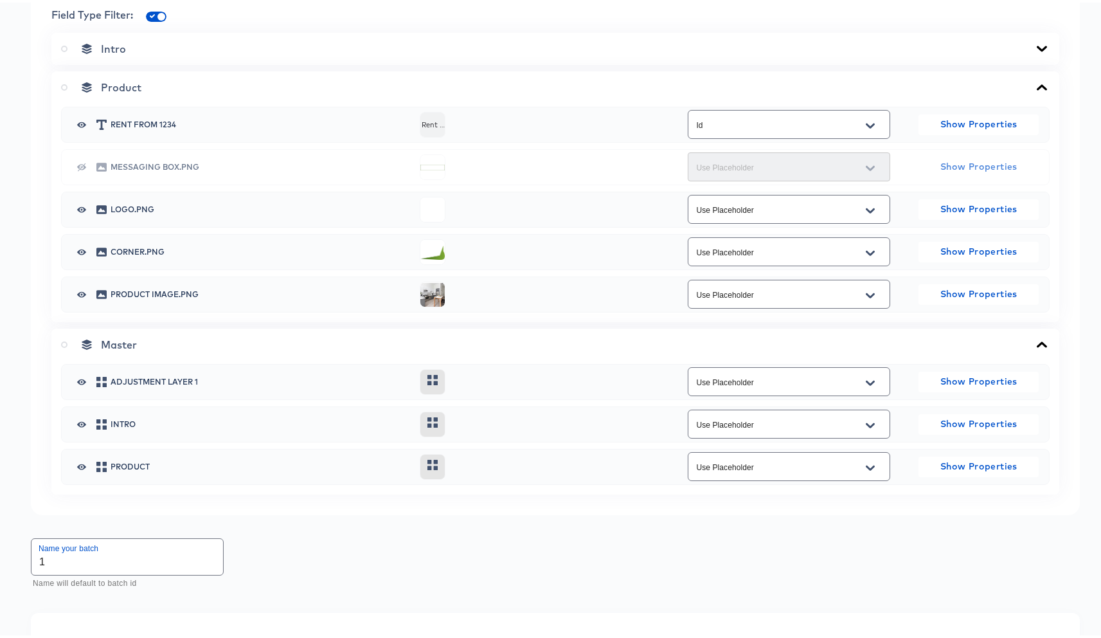
click at [766, 300] on input "Use Placeholder" at bounding box center [779, 292] width 171 height 15
click at [749, 448] on li "Main Image Link" at bounding box center [781, 446] width 201 height 21
type input "Main Image Link"
click at [656, 424] on div "Map CSV Columns to After Effects Layers Field Type Filter: Intro Product Rent f…" at bounding box center [555, 235] width 1049 height 555
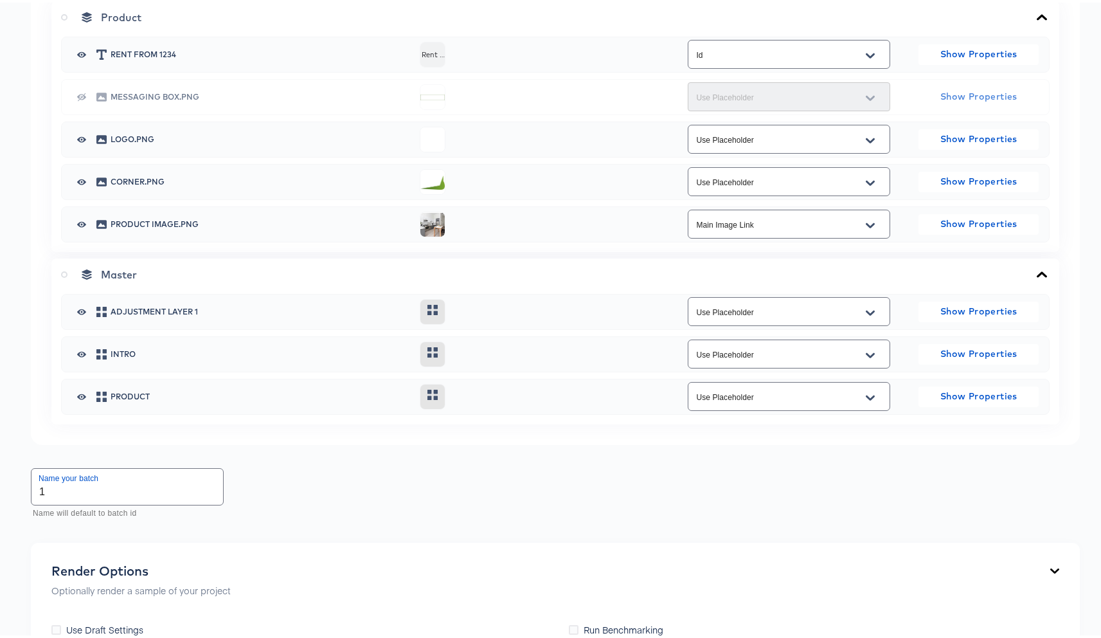
scroll to position [611, 0]
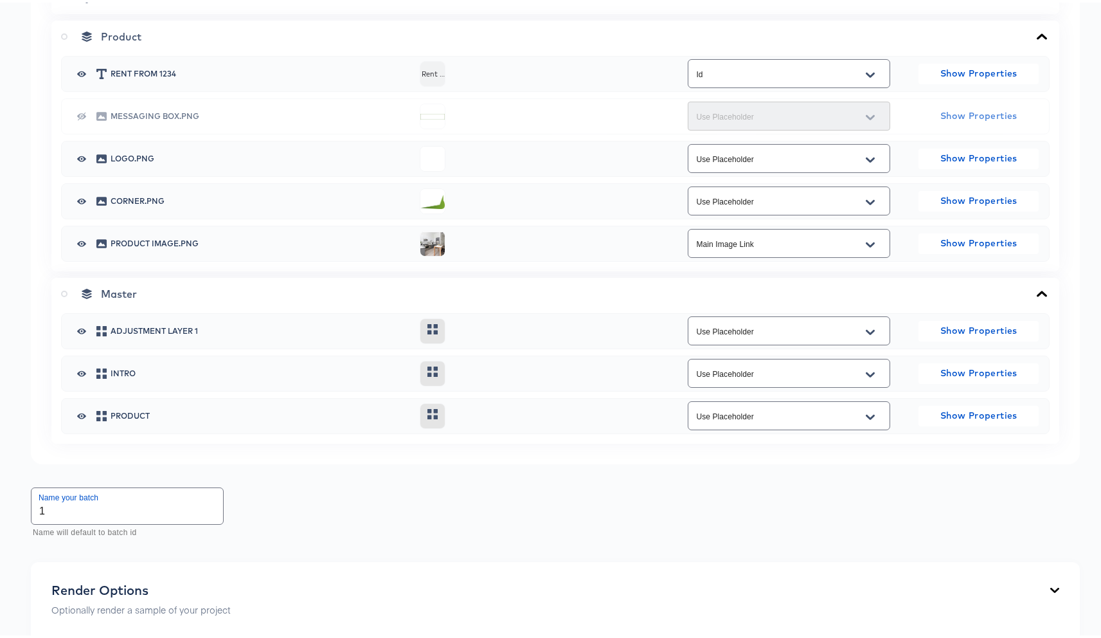
click at [84, 76] on icon "button" at bounding box center [81, 71] width 9 height 10
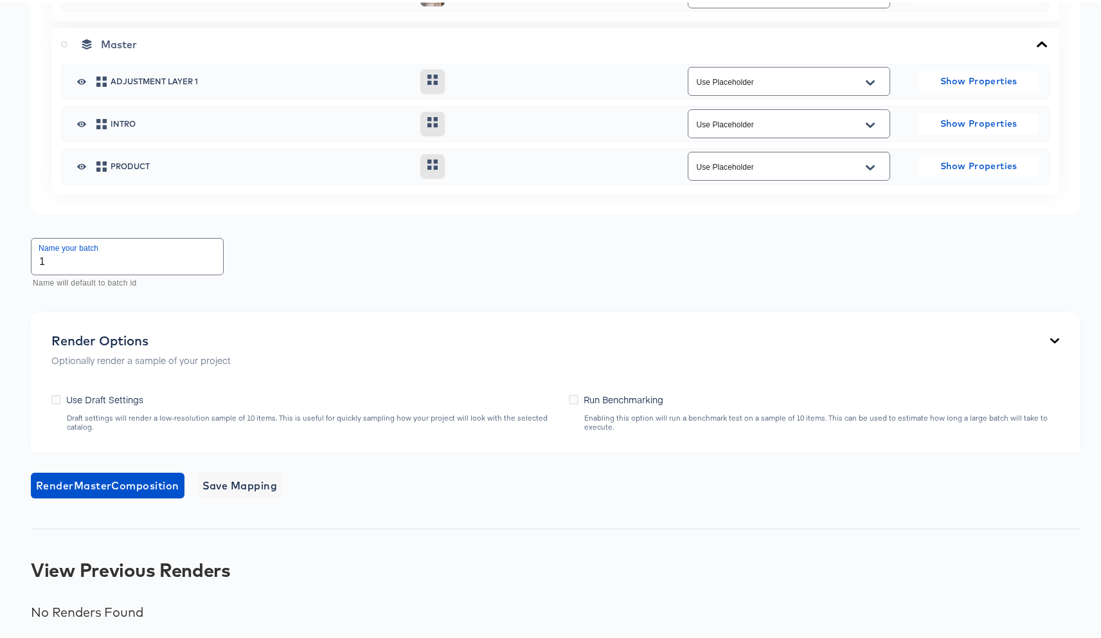
scroll to position [950, 0]
click at [109, 489] on span "Render Master Composition" at bounding box center [107, 483] width 143 height 18
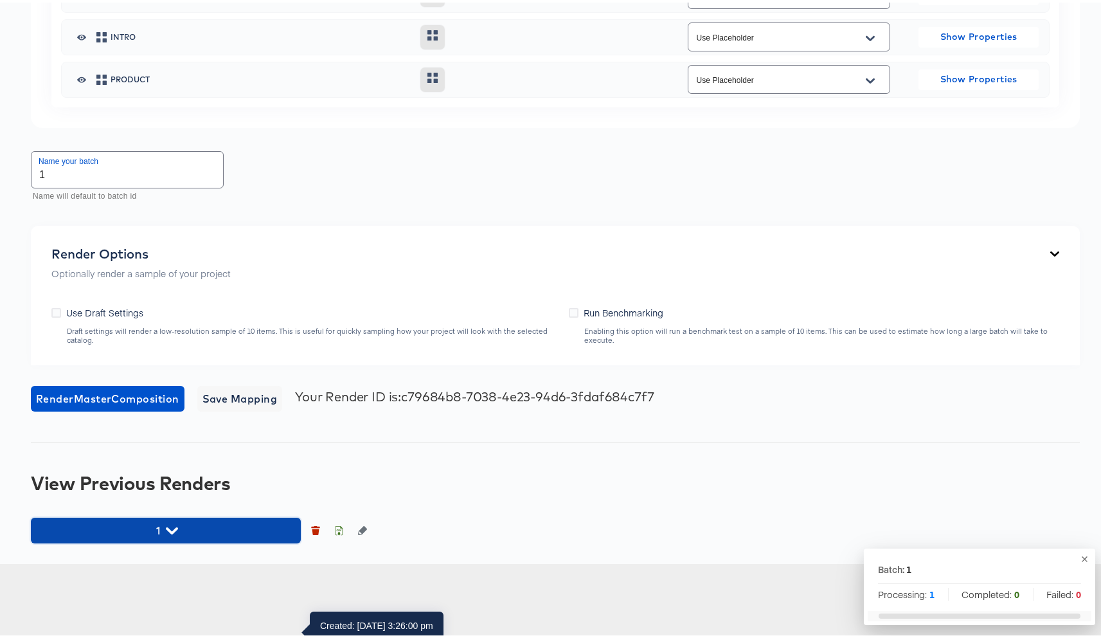
click at [161, 537] on span "1" at bounding box center [165, 528] width 257 height 18
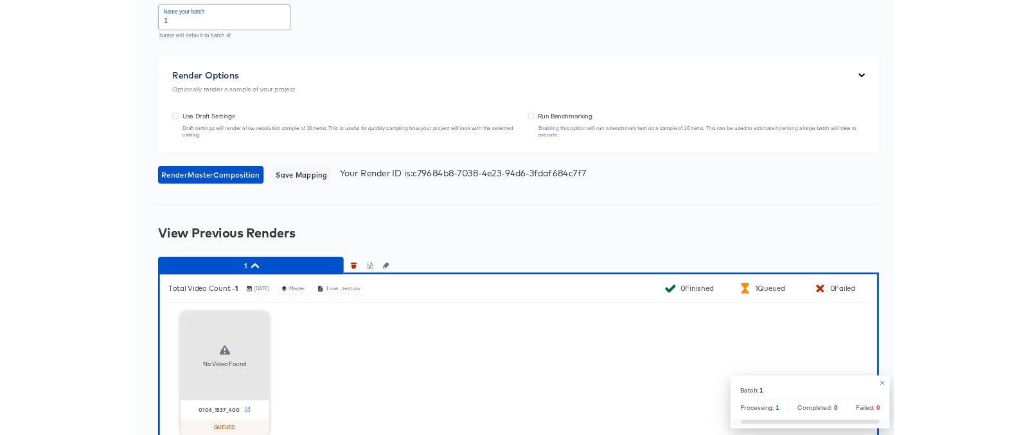
scroll to position [1223, 0]
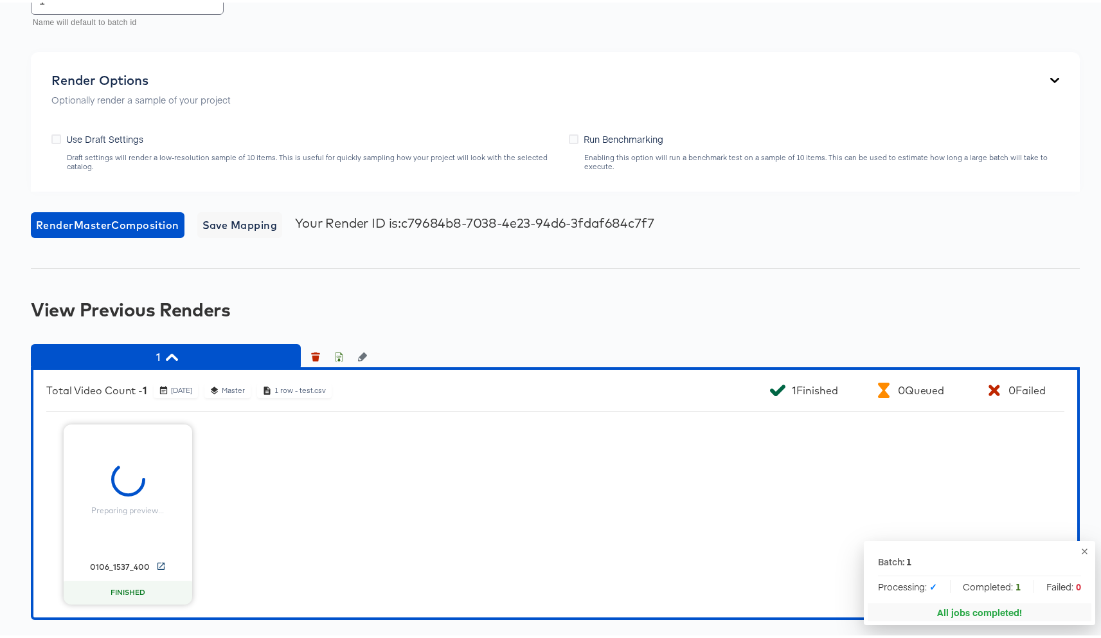
click at [158, 562] on icon at bounding box center [161, 564] width 10 height 10
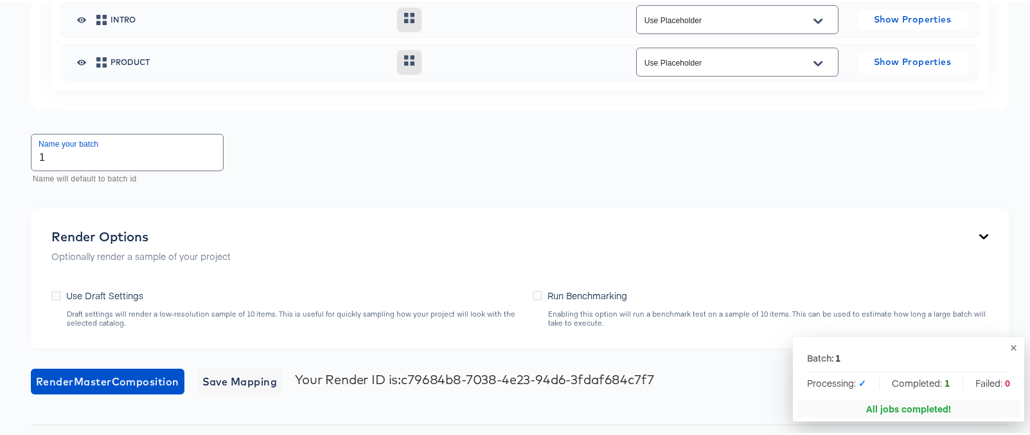
scroll to position [902, 0]
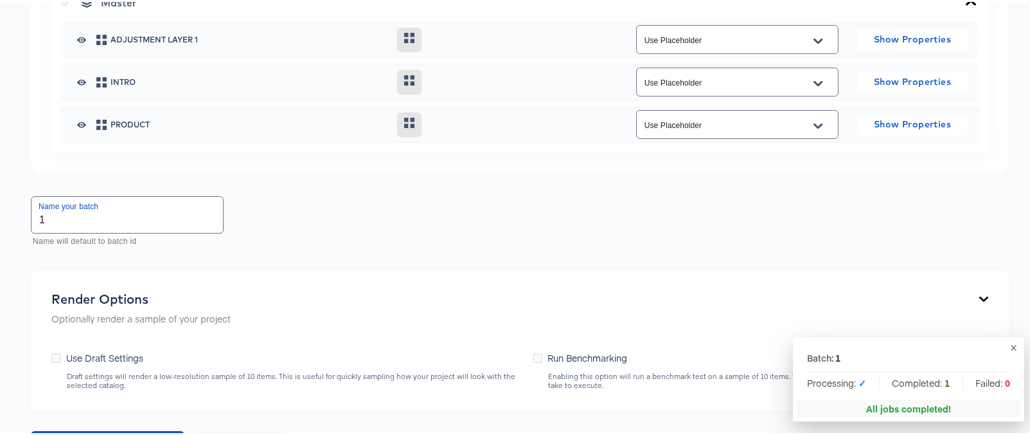
drag, startPoint x: 356, startPoint y: 301, endPoint x: 789, endPoint y: 297, distance: 432.6
click at [356, 249] on div "Name your batch 1 Name will default to batch id" at bounding box center [520, 220] width 978 height 57
click at [1009, 346] on icon "button" at bounding box center [1014, 346] width 10 height 10
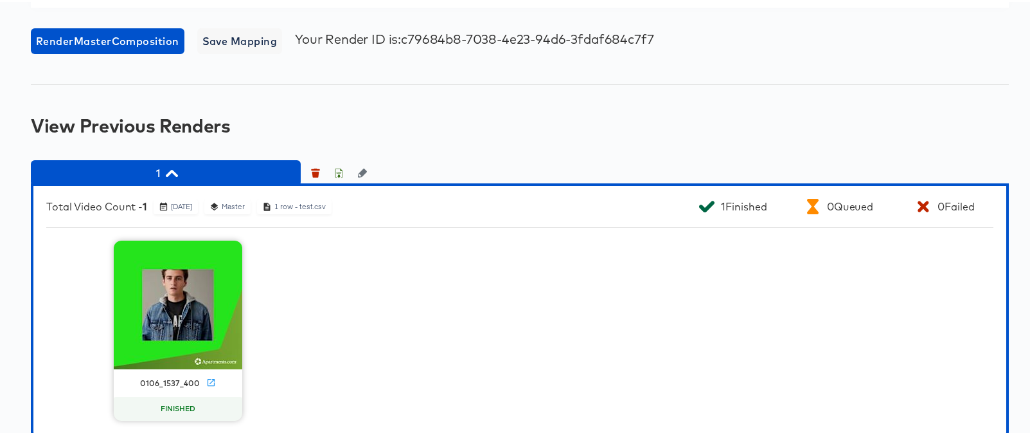
scroll to position [1356, 0]
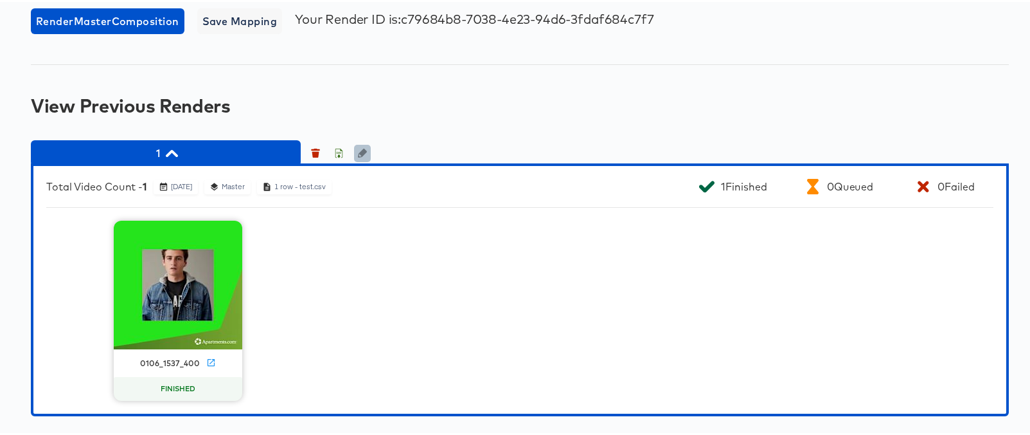
click at [364, 156] on icon "button" at bounding box center [362, 151] width 9 height 9
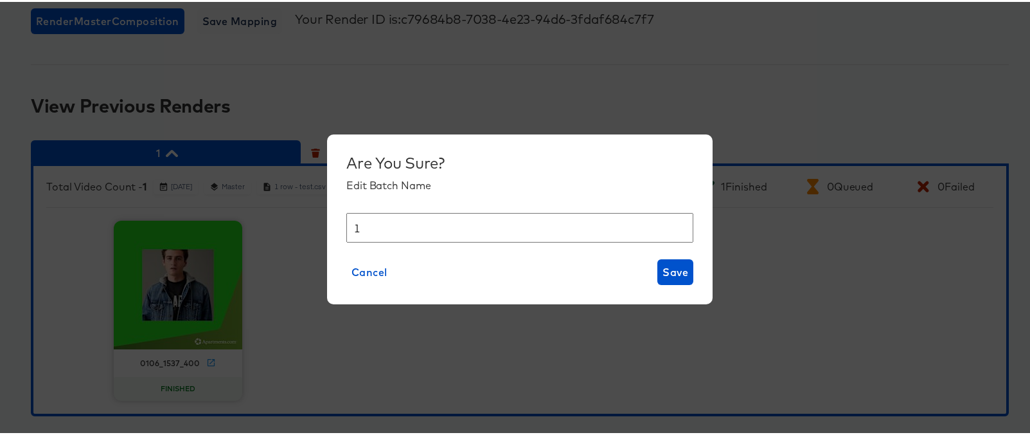
click at [464, 231] on input "1" at bounding box center [519, 226] width 347 height 30
type input "No price"
drag, startPoint x: 673, startPoint y: 276, endPoint x: 640, endPoint y: 275, distance: 32.8
click at [673, 275] on span "Save" at bounding box center [676, 270] width 26 height 18
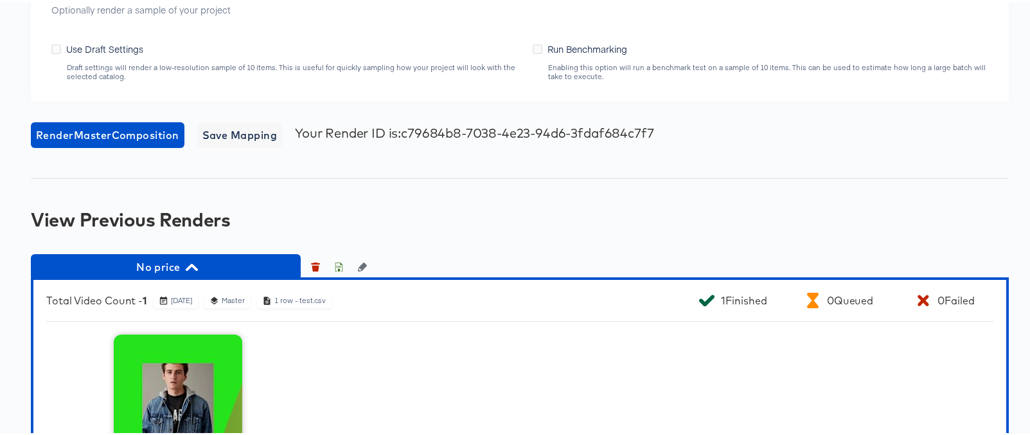
scroll to position [1078, 0]
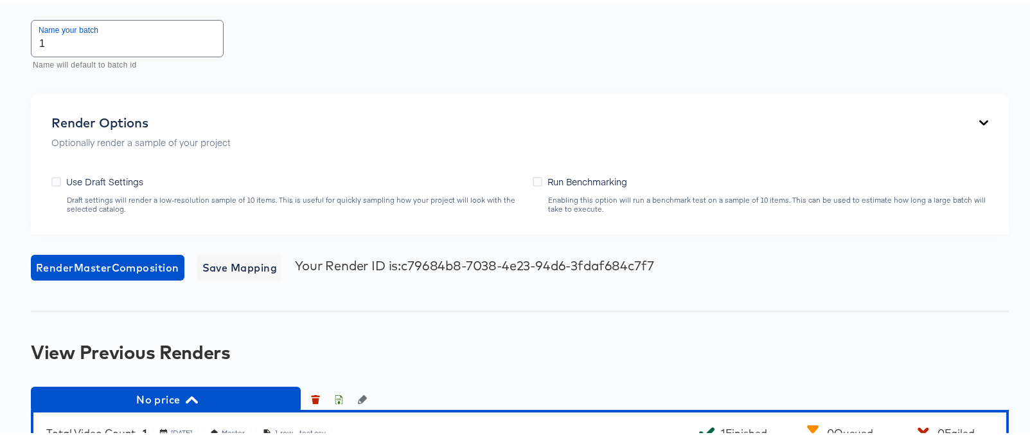
click at [76, 55] on input "1" at bounding box center [127, 37] width 192 height 36
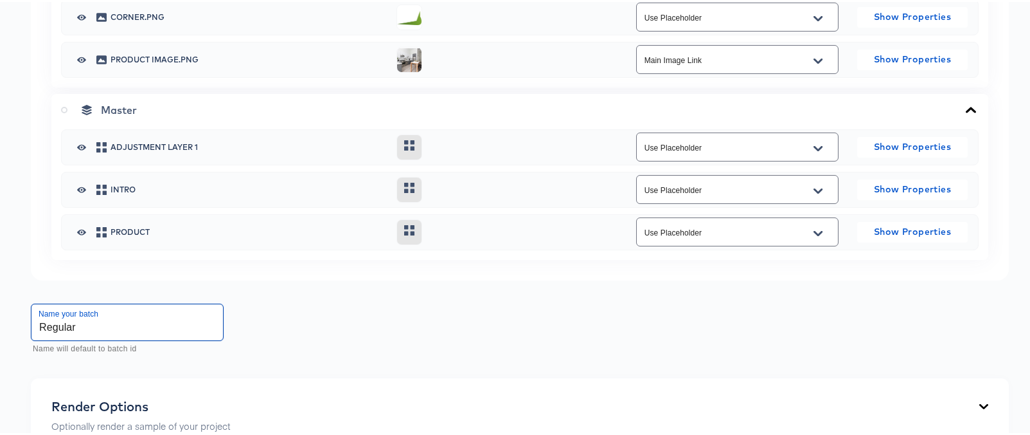
scroll to position [516, 0]
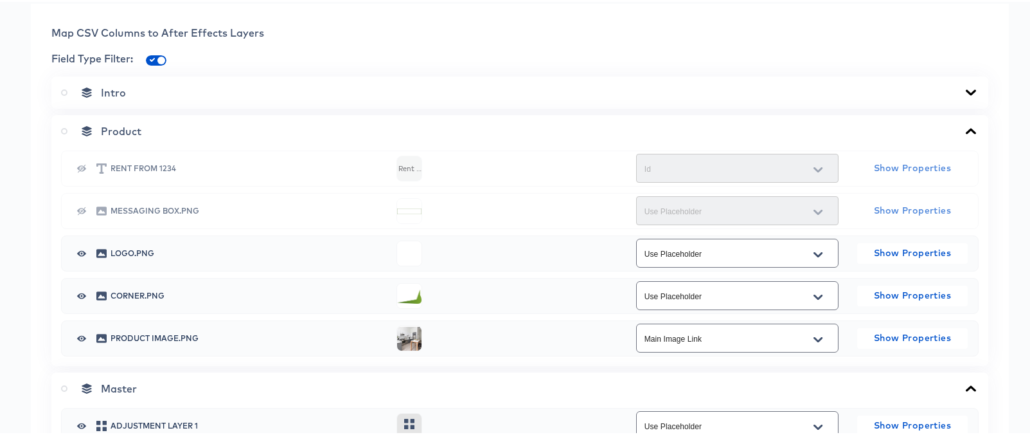
type input "Regular"
click at [82, 170] on icon "button" at bounding box center [81, 166] width 9 height 8
click at [83, 214] on icon "button" at bounding box center [81, 209] width 9 height 10
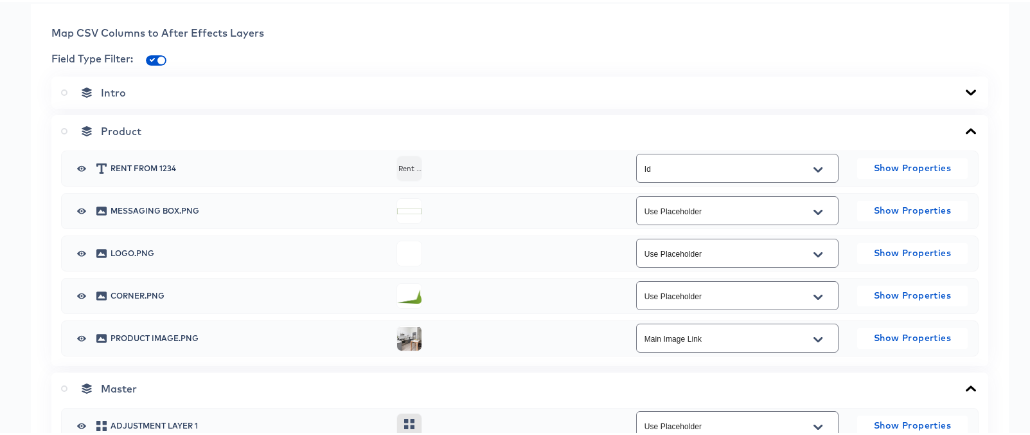
click at [138, 136] on span "Product" at bounding box center [121, 129] width 40 height 13
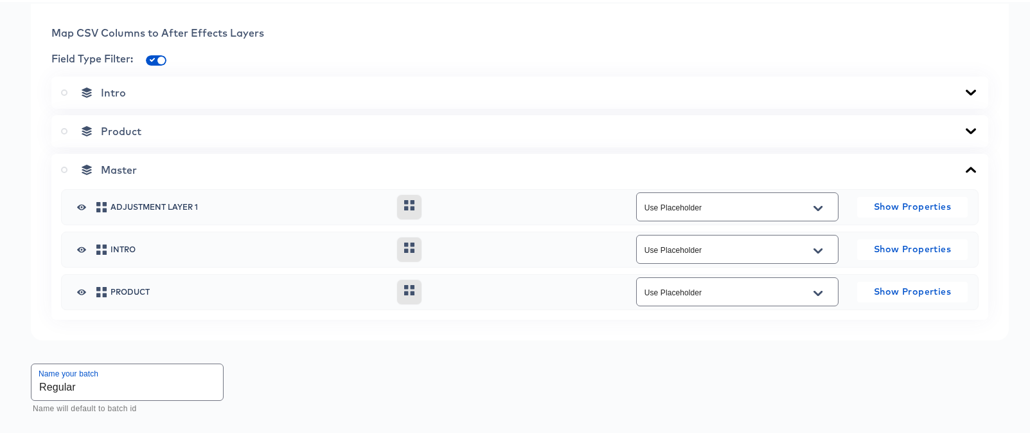
click at [120, 174] on span "Master" at bounding box center [119, 167] width 36 height 13
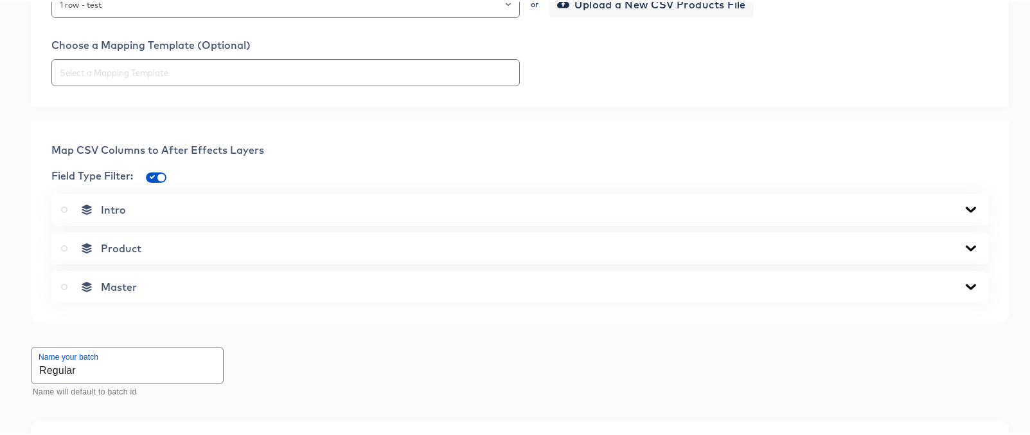
scroll to position [396, 0]
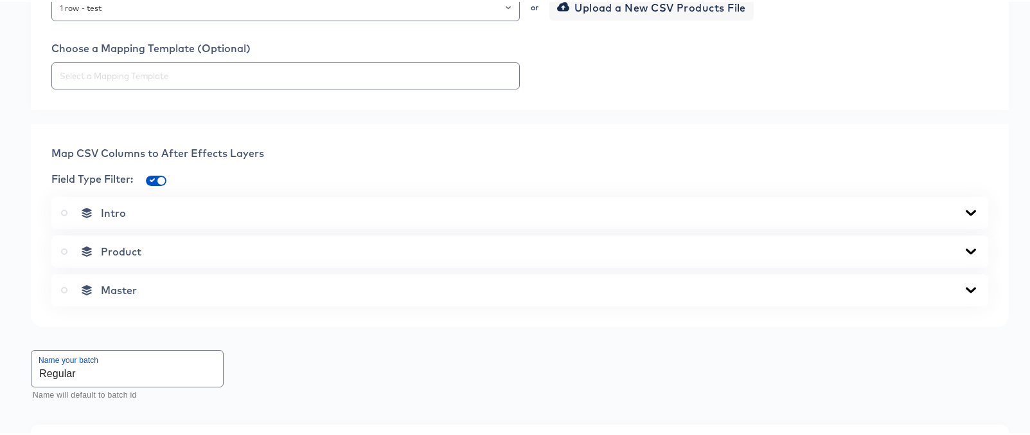
click at [179, 256] on div "Product" at bounding box center [520, 249] width 918 height 13
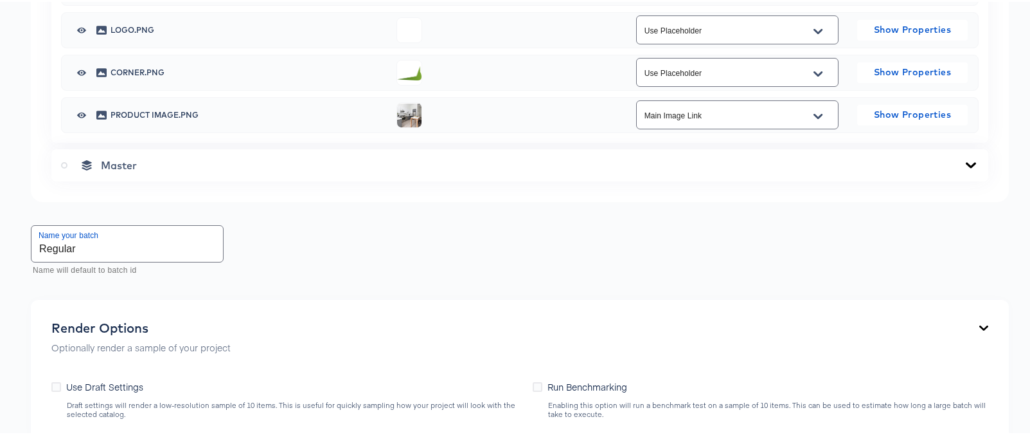
scroll to position [729, 0]
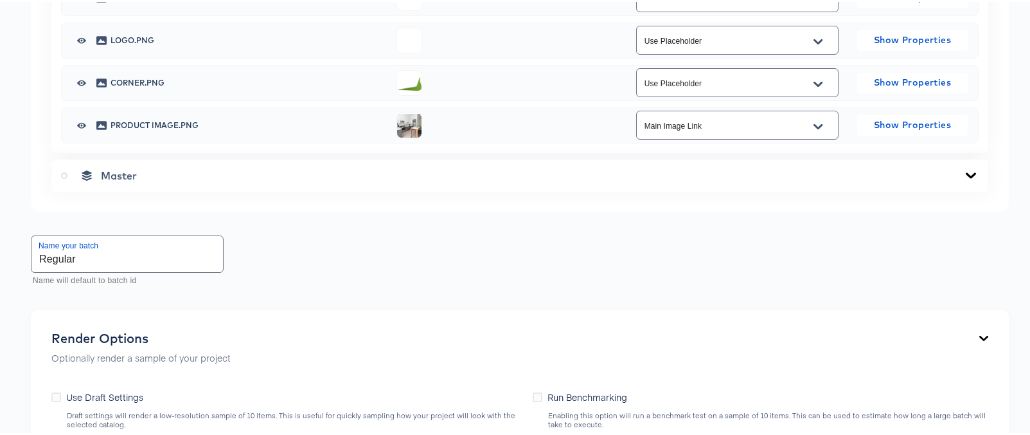
click at [688, 84] on li "Use Placeholder" at bounding box center [729, 87] width 201 height 21
type input "Use Placeholder"
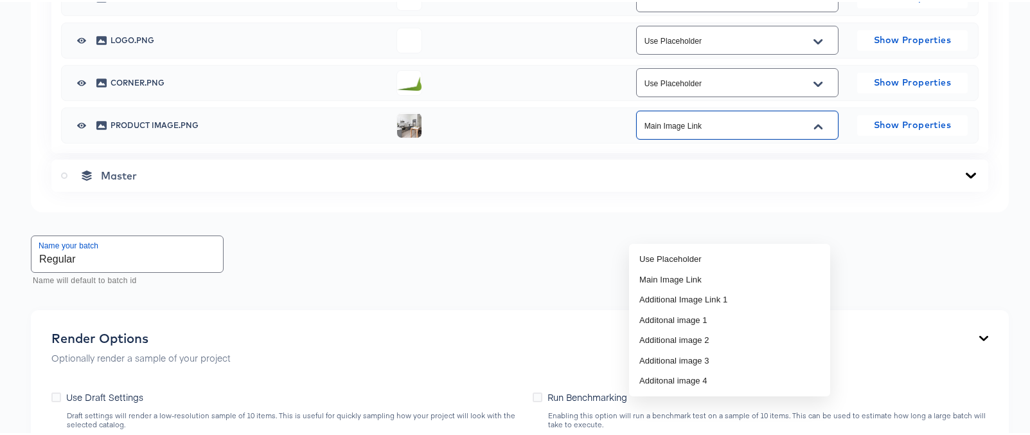
click at [692, 131] on input "Main Image Link" at bounding box center [727, 123] width 171 height 15
click at [687, 274] on li "Main Image Link" at bounding box center [729, 277] width 201 height 21
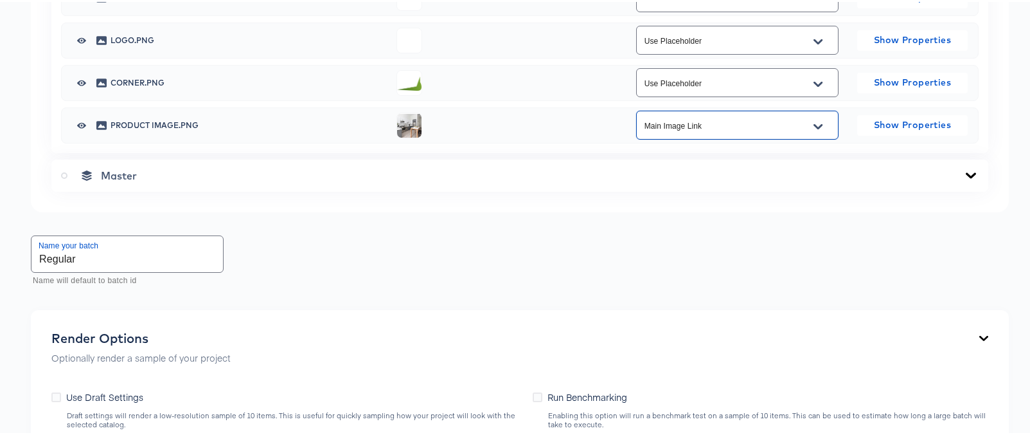
click at [22, 267] on div "Back v135-0 testing Square Video 1080 x 1080 px 15 secs [URL][DOMAIN_NAME] Your…" at bounding box center [520, 115] width 1040 height 1561
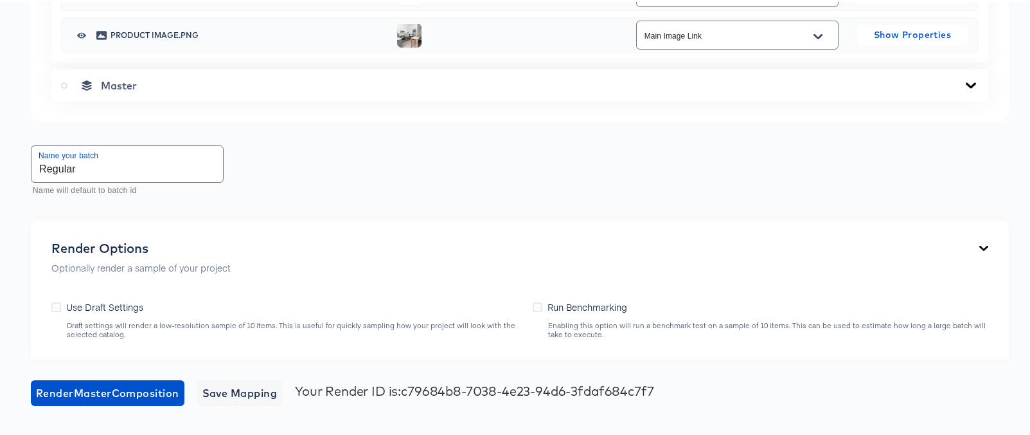
scroll to position [1141, 0]
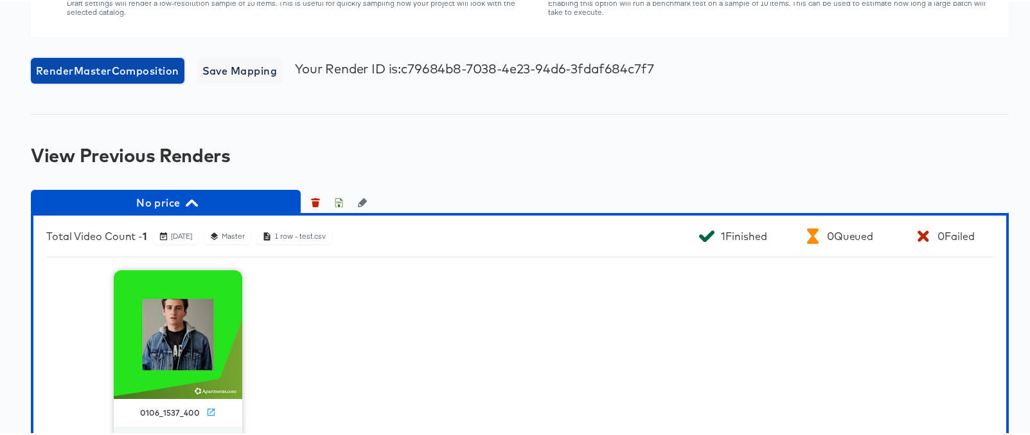
click at [125, 78] on span "Render Master Composition" at bounding box center [107, 69] width 143 height 18
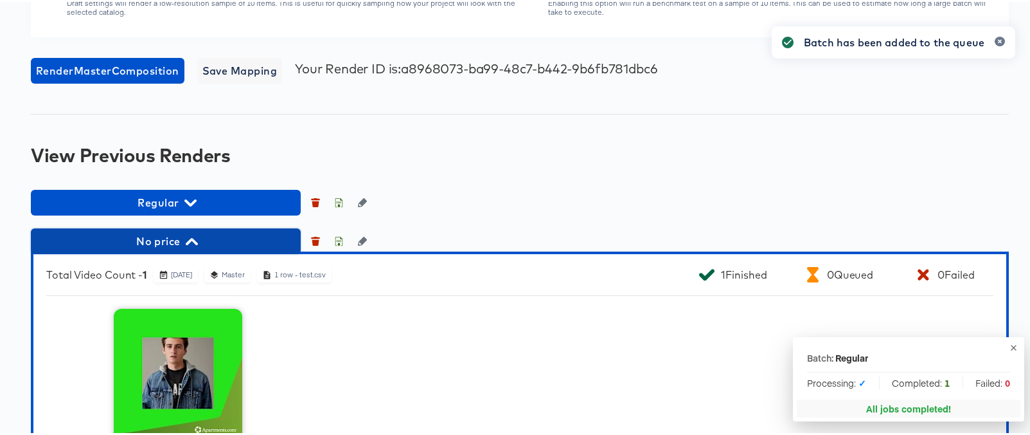
click at [188, 246] on icon "button" at bounding box center [192, 239] width 12 height 12
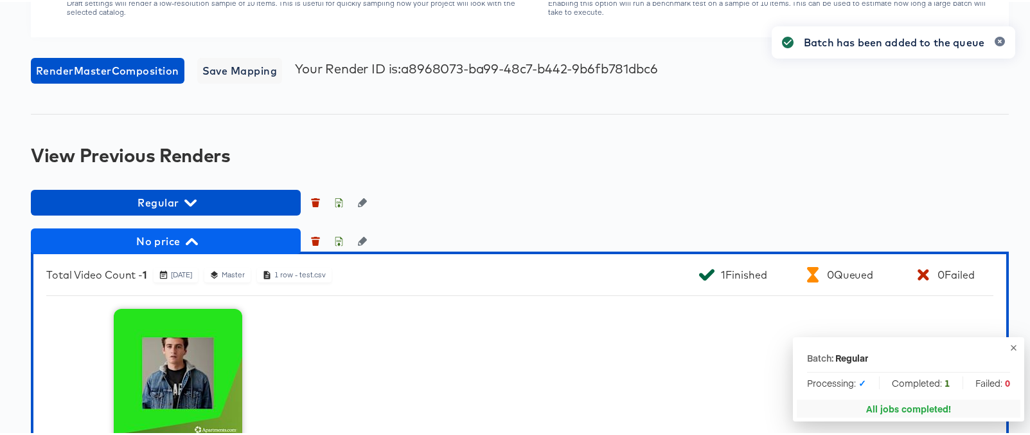
scroll to position [1081, 0]
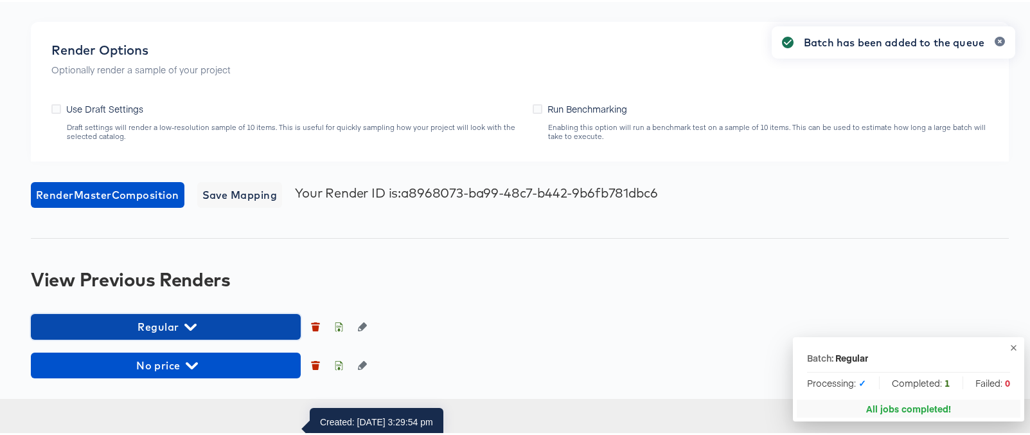
click at [181, 334] on span "Regular" at bounding box center [165, 325] width 257 height 18
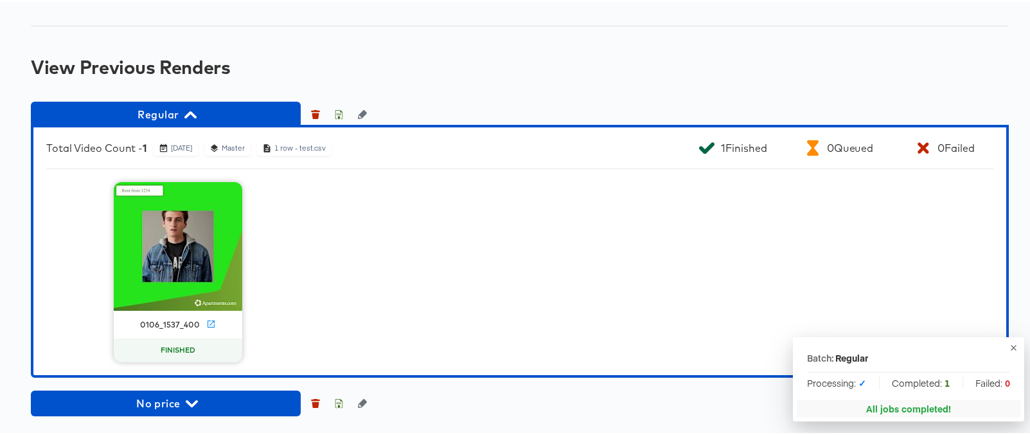
scroll to position [1331, 0]
click at [1009, 343] on icon "button" at bounding box center [1014, 346] width 10 height 10
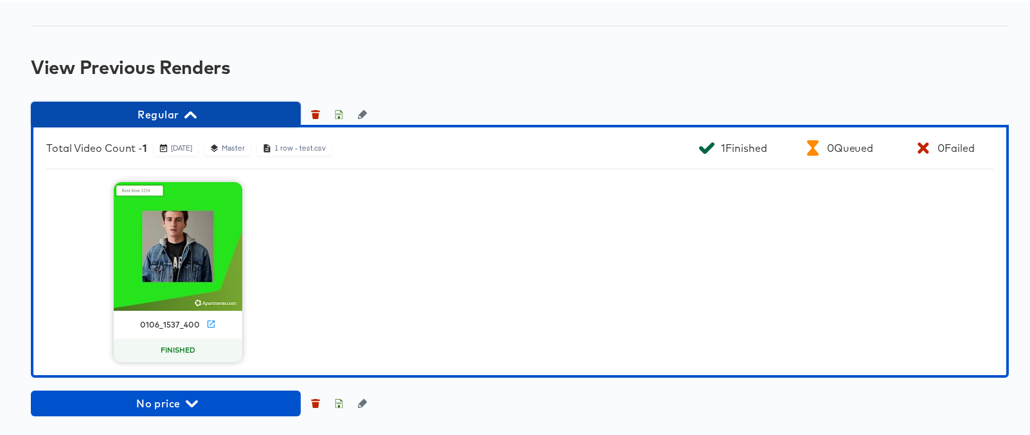
click at [191, 117] on icon "button" at bounding box center [190, 113] width 12 height 12
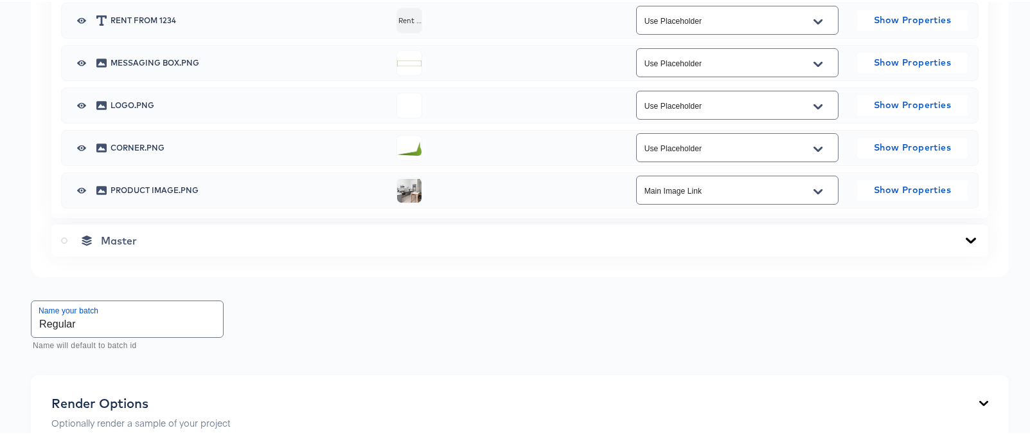
scroll to position [646, 0]
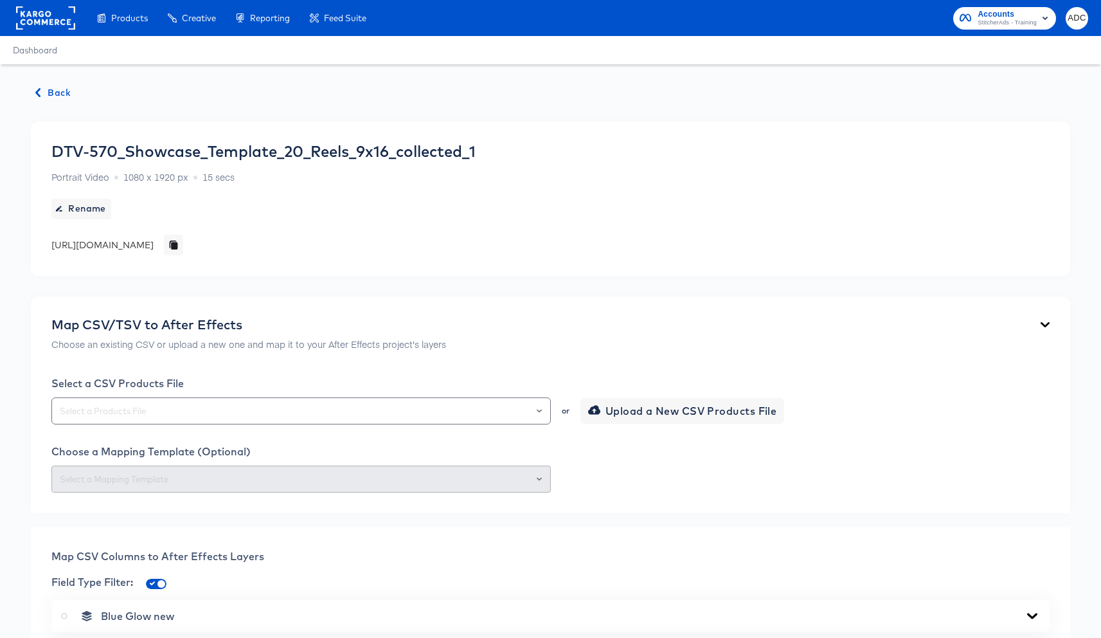
scroll to position [1086, 0]
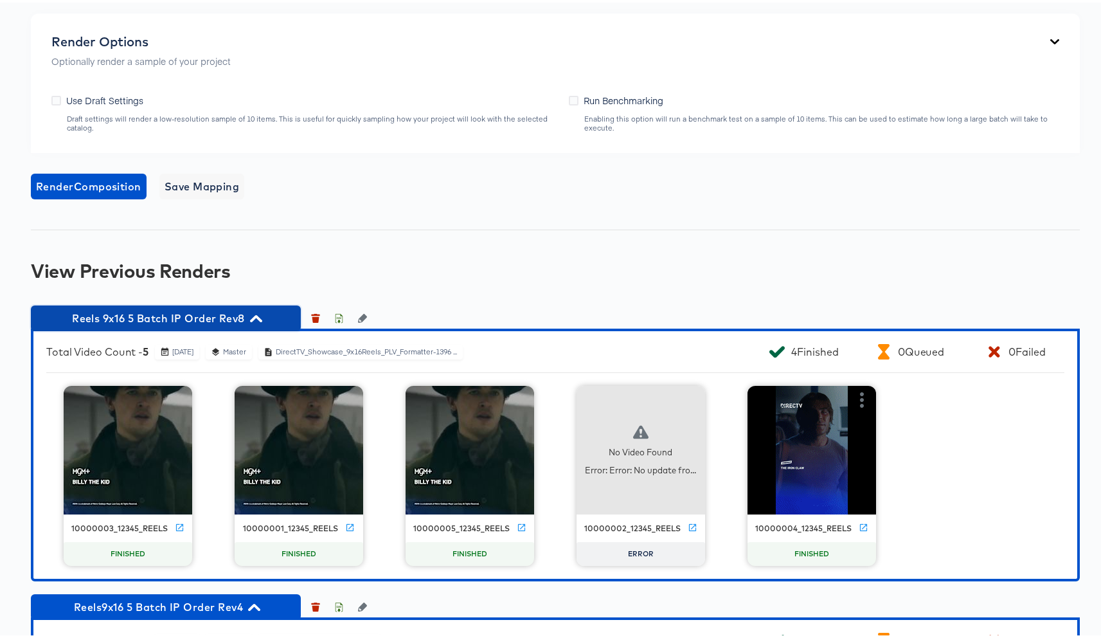
click at [183, 315] on span "Reels 9x16 5 Batch IP Order Rev8" at bounding box center [165, 316] width 257 height 18
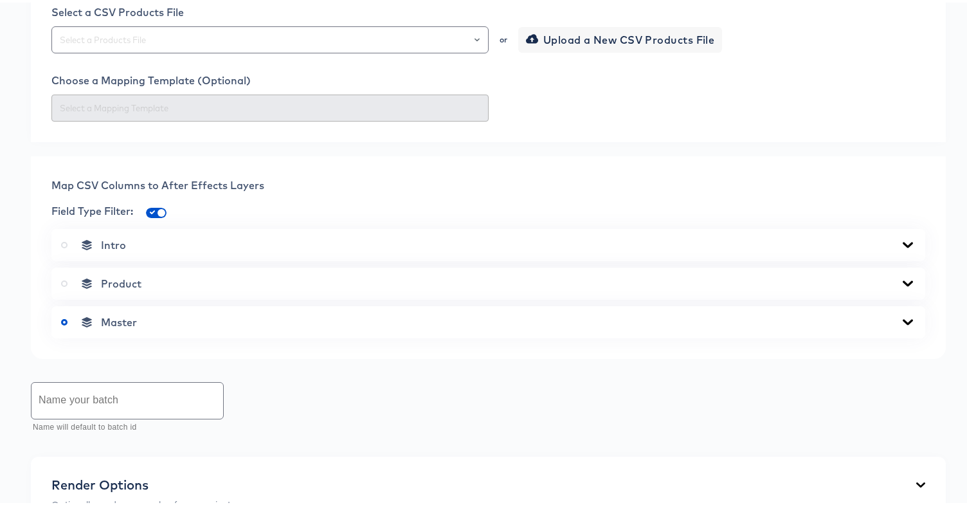
scroll to position [397, 0]
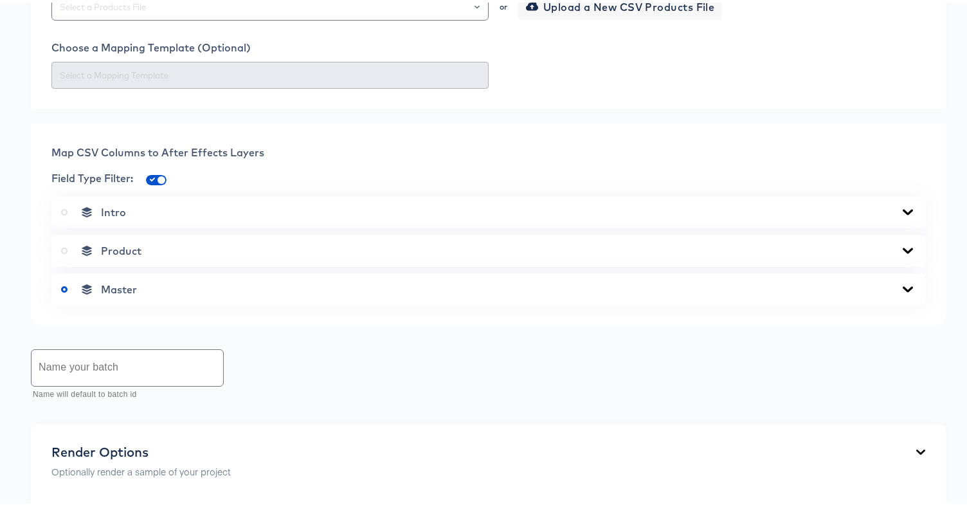
click at [63, 251] on icon at bounding box center [64, 248] width 6 height 6
click at [0, 0] on input "radio" at bounding box center [0, 0] width 0 height 0
click at [64, 213] on icon at bounding box center [64, 209] width 6 height 6
click at [0, 0] on input "radio" at bounding box center [0, 0] width 0 height 0
click at [201, 303] on div "Master" at bounding box center [488, 287] width 874 height 32
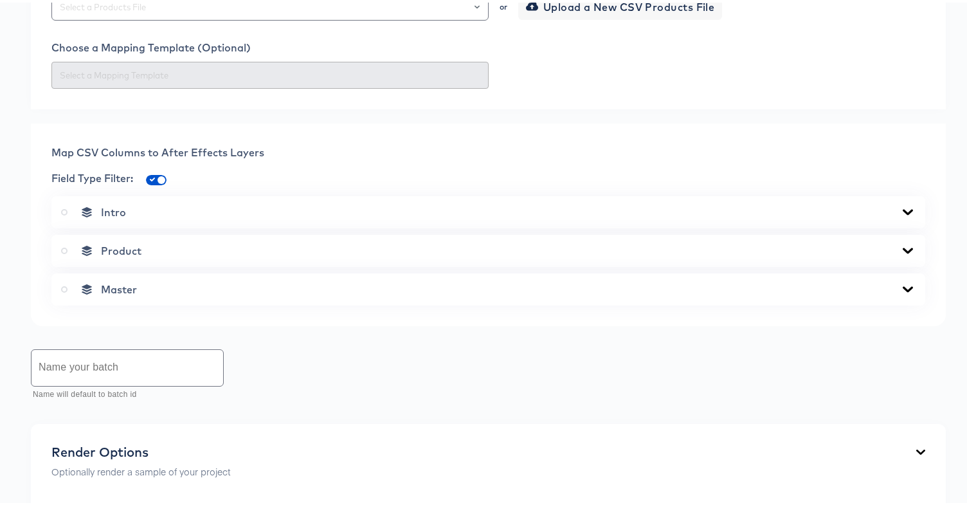
click at [199, 293] on div "Master" at bounding box center [488, 286] width 854 height 13
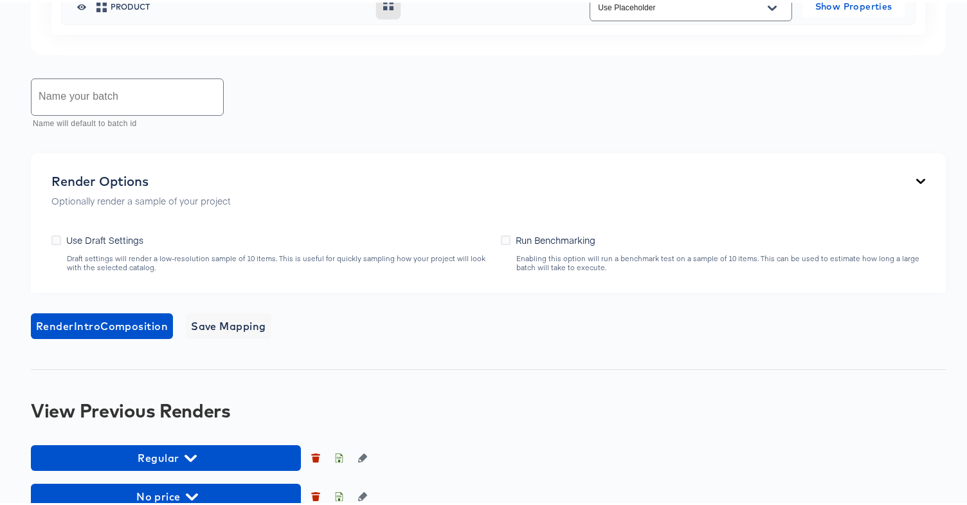
scroll to position [583, 0]
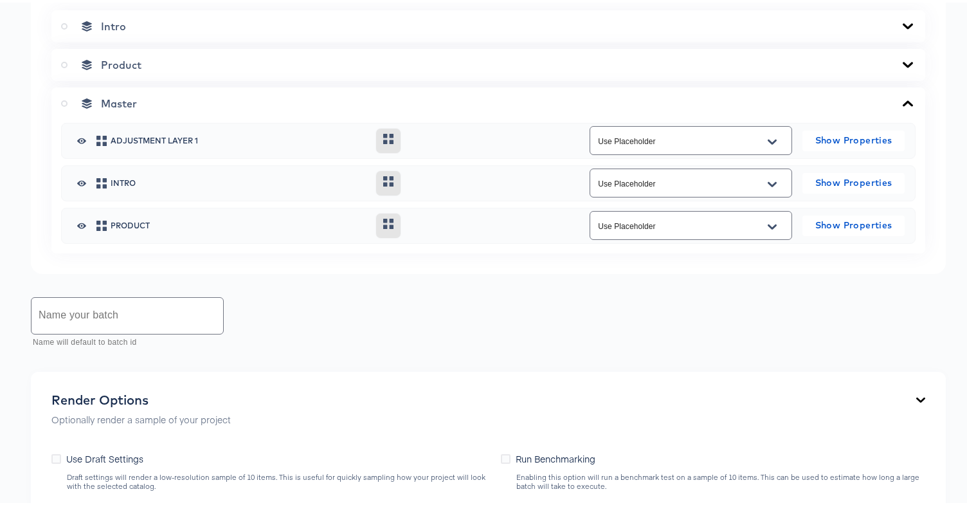
click at [215, 69] on div "Product" at bounding box center [488, 62] width 854 height 13
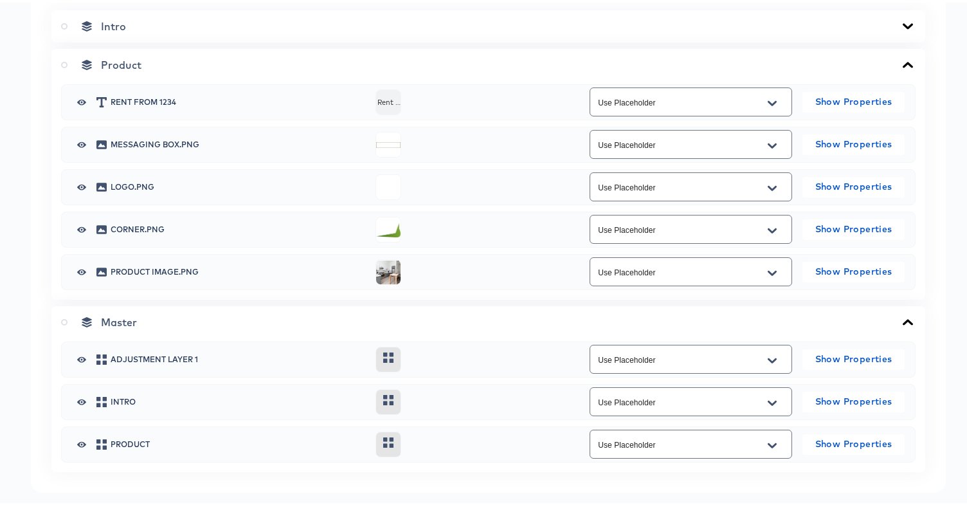
click at [64, 69] on label at bounding box center [67, 62] width 12 height 13
click at [0, 0] on input "radio" at bounding box center [0, 0] width 0 height 0
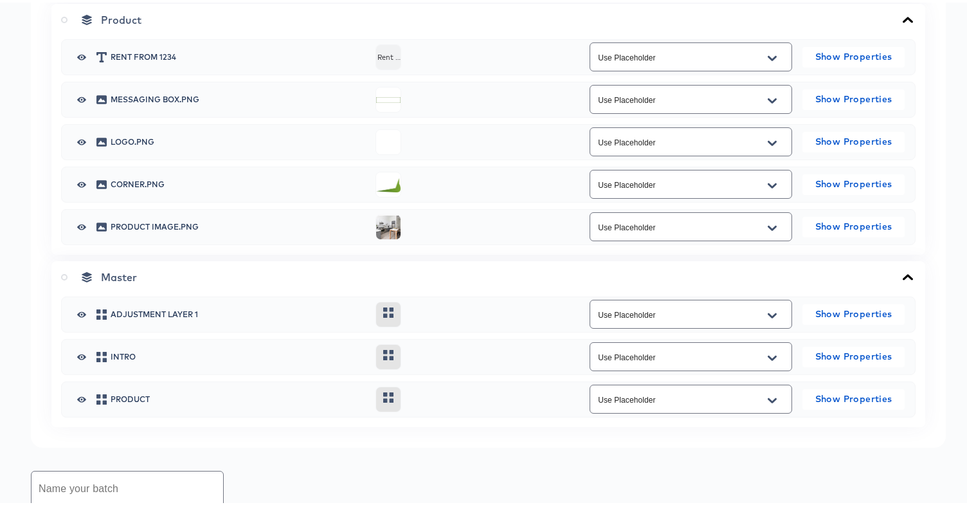
scroll to position [582, 0]
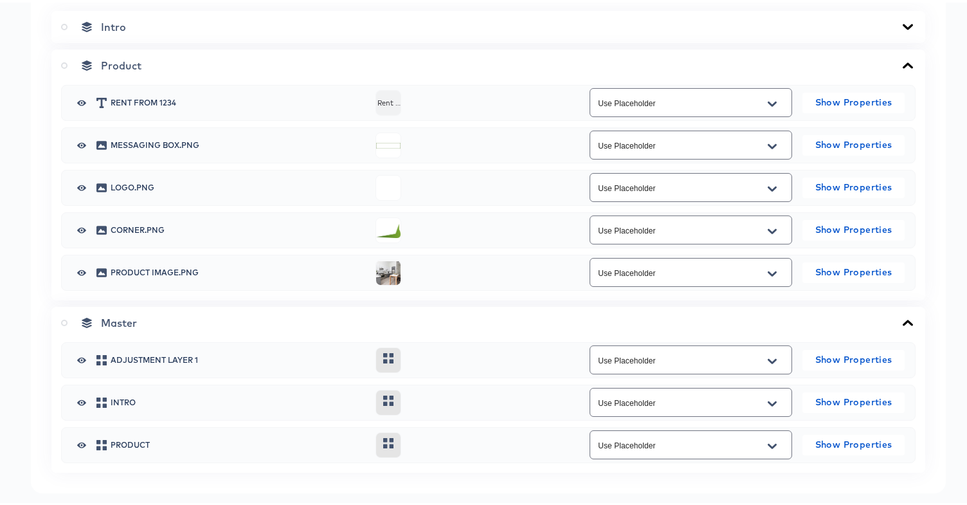
click at [68, 31] on label at bounding box center [67, 24] width 12 height 13
click at [0, 0] on input "radio" at bounding box center [0, 0] width 0 height 0
click at [210, 31] on div "Intro" at bounding box center [488, 24] width 854 height 13
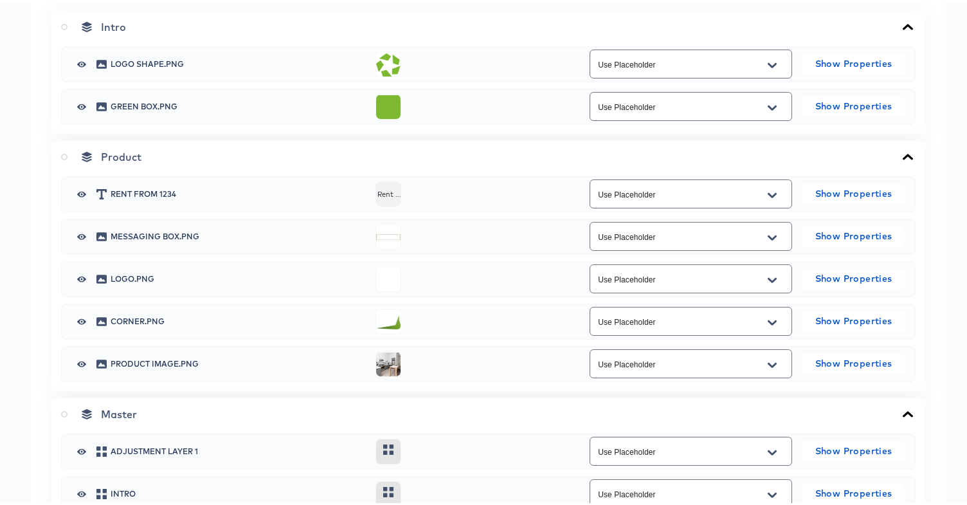
click at [211, 161] on div "Product" at bounding box center [488, 154] width 854 height 13
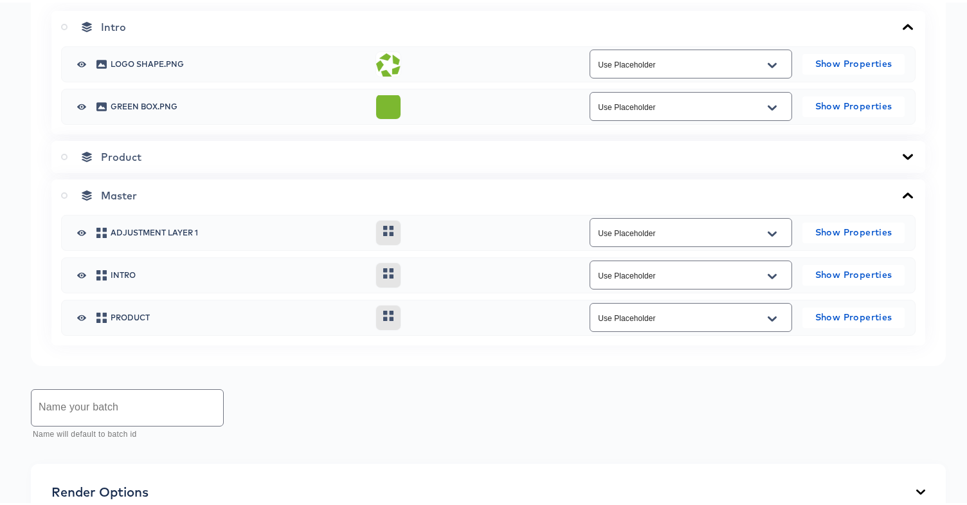
drag, startPoint x: 71, startPoint y: 292, endPoint x: 139, endPoint y: 294, distance: 68.2
click at [71, 199] on label at bounding box center [67, 192] width 12 height 13
click at [0, 0] on input "radio" at bounding box center [0, 0] width 0 height 0
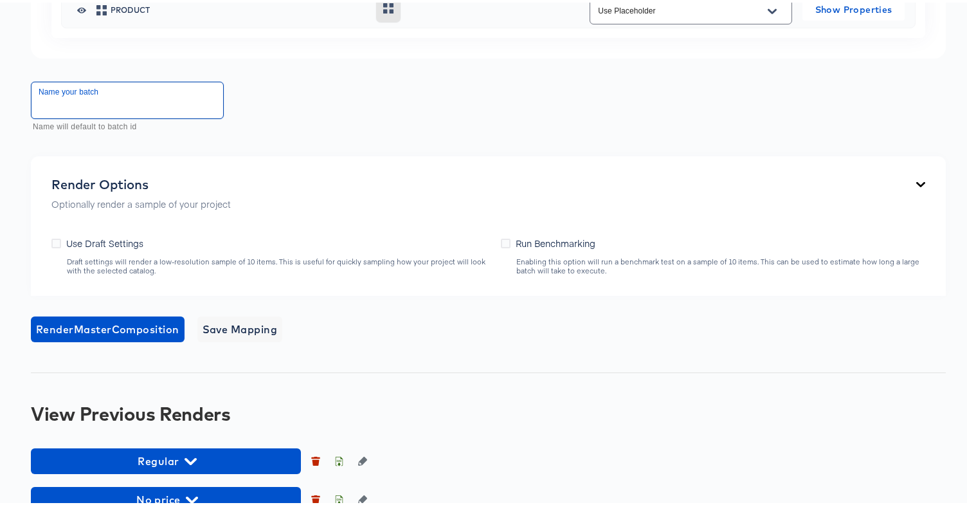
click at [44, 116] on input "text" at bounding box center [127, 98] width 192 height 36
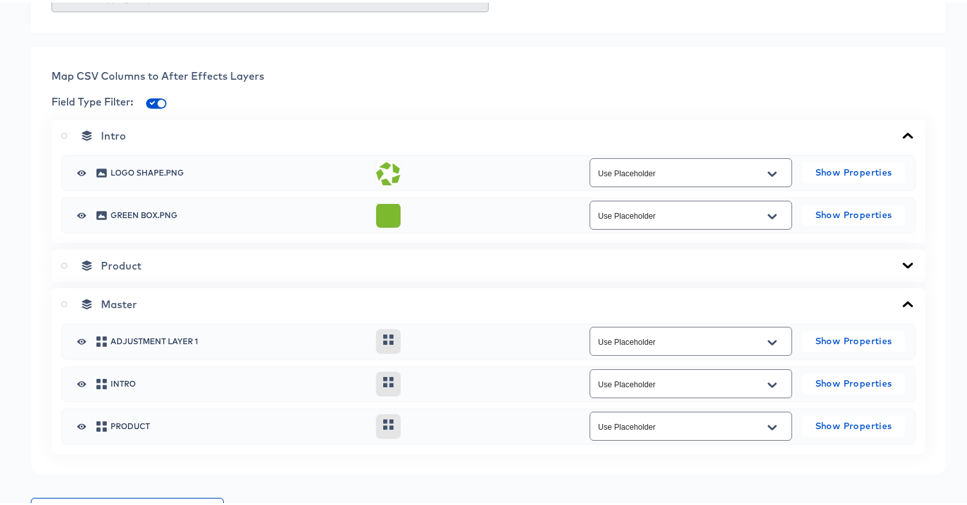
scroll to position [459, 0]
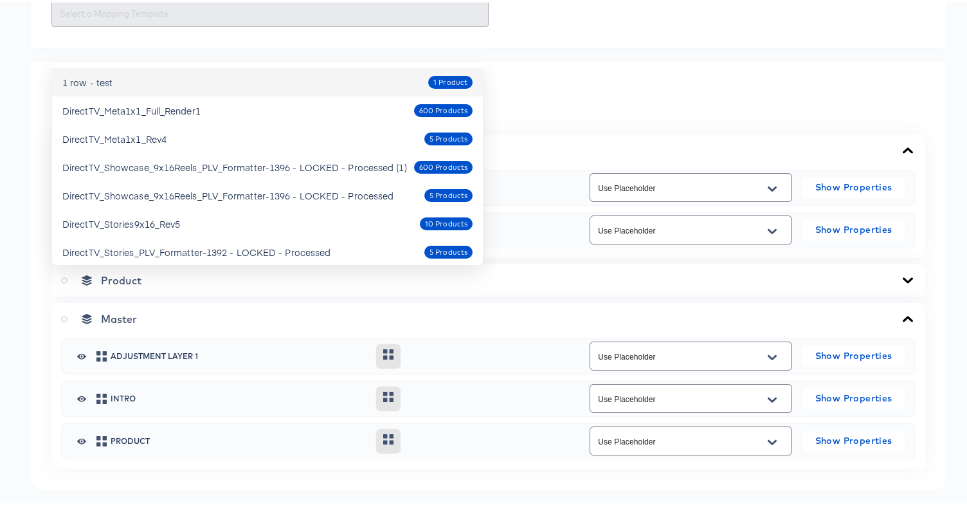
click at [162, 84] on div "1 row - test 1 Product" at bounding box center [267, 79] width 410 height 21
type input "1 row - test"
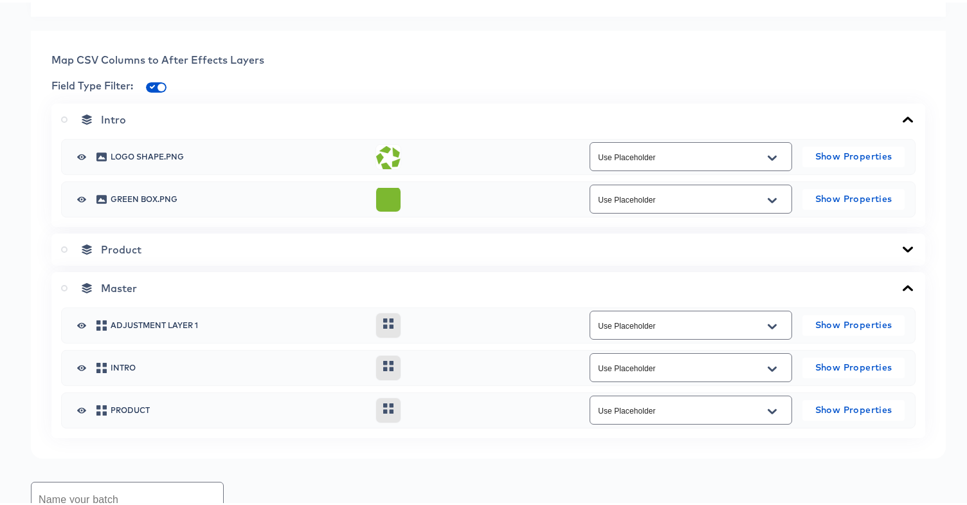
scroll to position [587, 0]
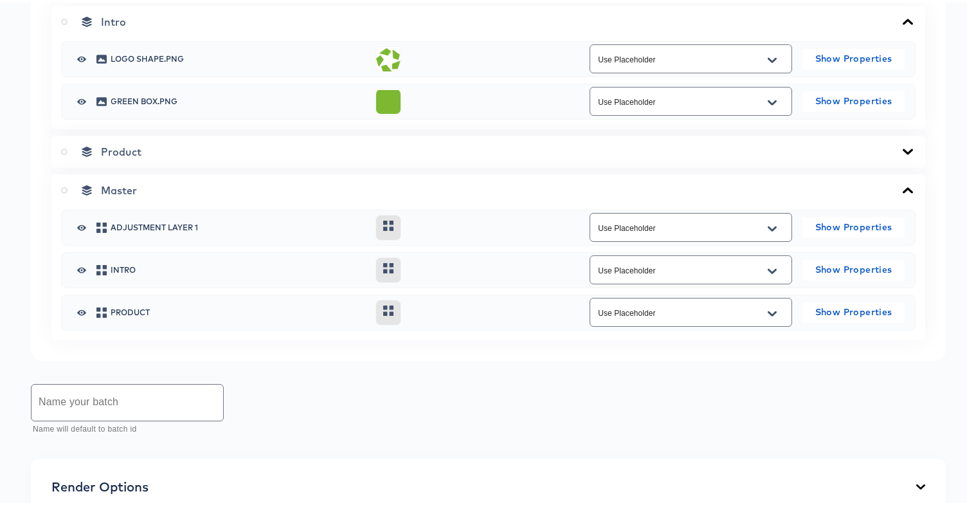
click at [68, 26] on label at bounding box center [67, 19] width 12 height 13
click at [0, 0] on input "radio" at bounding box center [0, 0] width 0 height 0
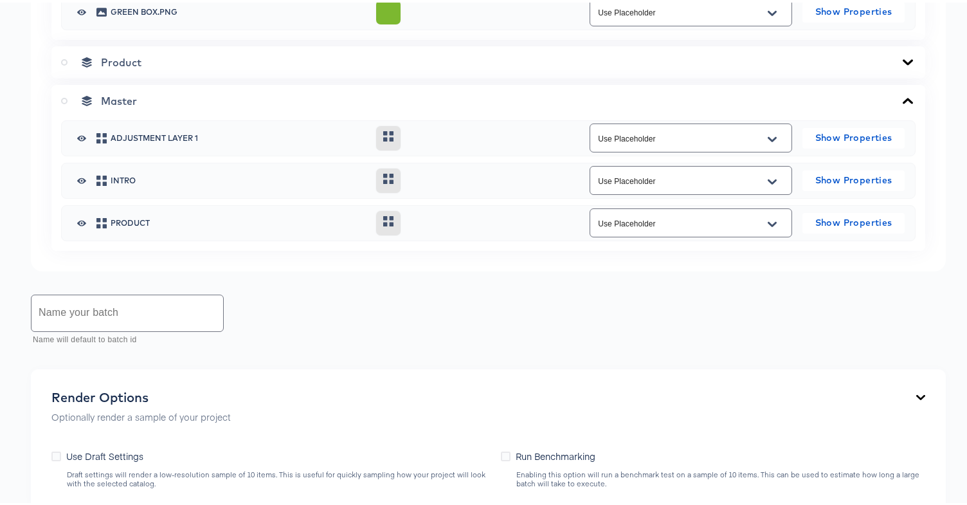
scroll to position [712, 0]
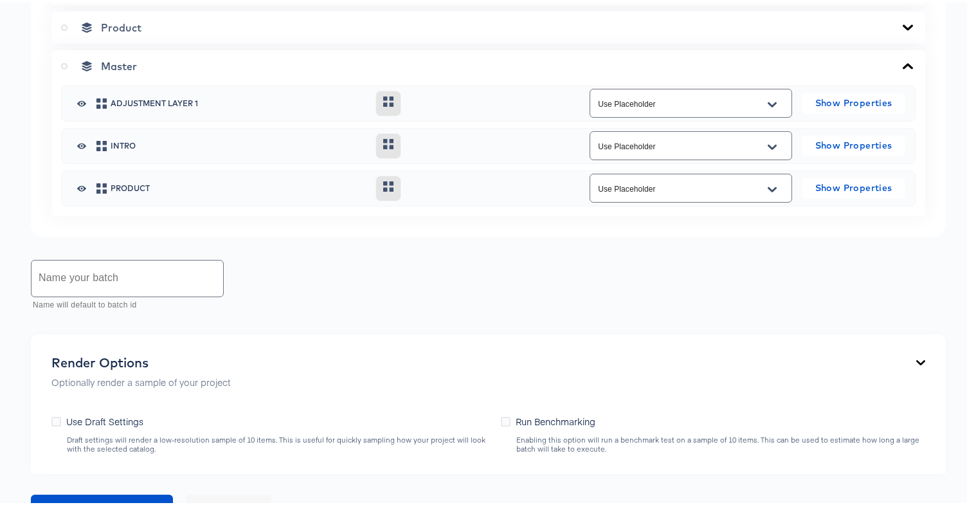
click at [123, 294] on input "text" at bounding box center [127, 276] width 192 height 36
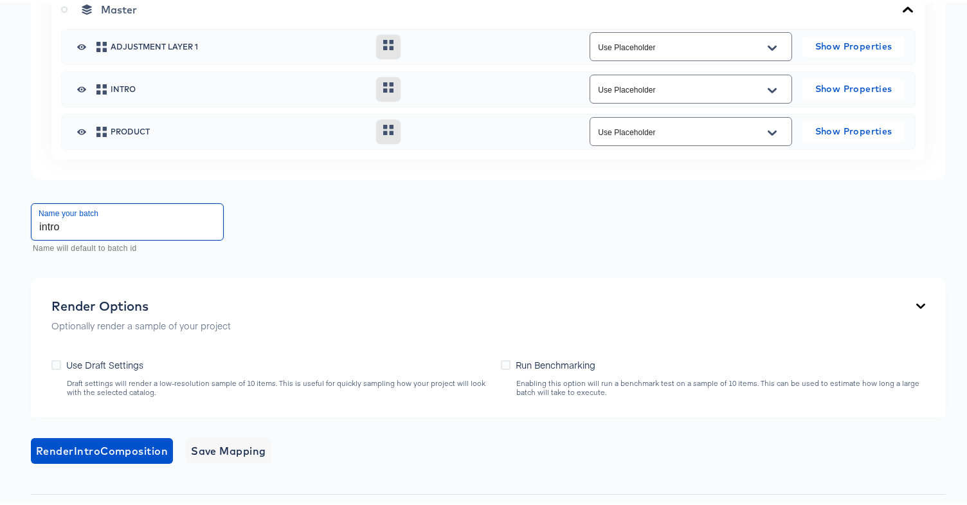
scroll to position [980, 0]
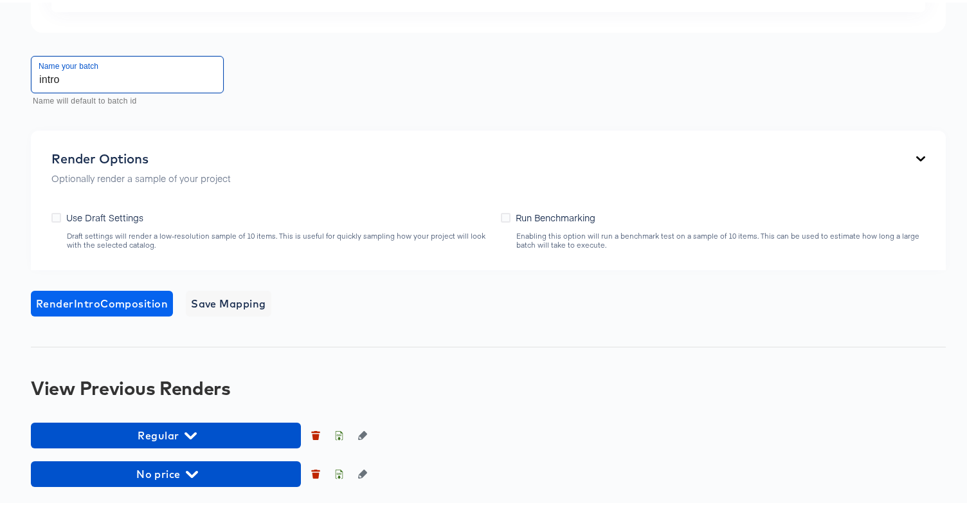
type input "intro"
click at [64, 310] on span "Render Intro Composition" at bounding box center [102, 301] width 132 height 18
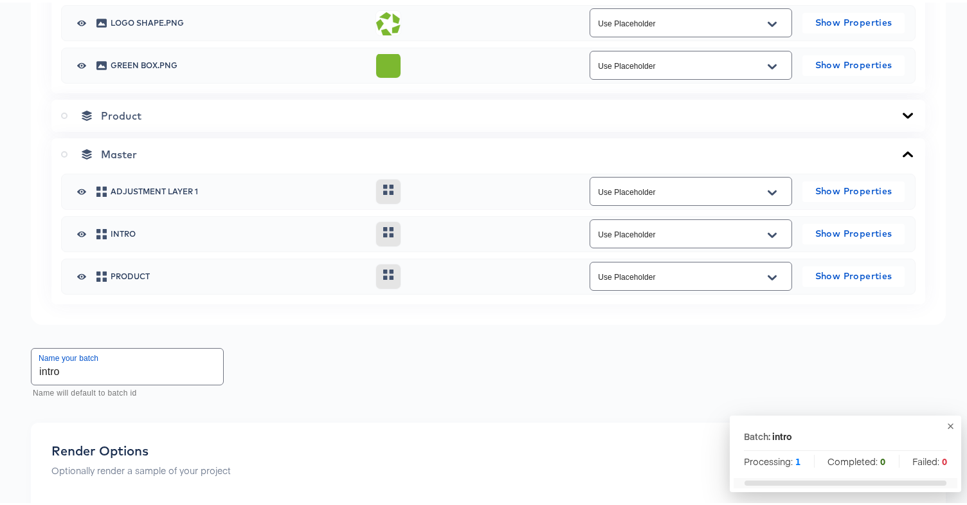
scroll to position [620, 0]
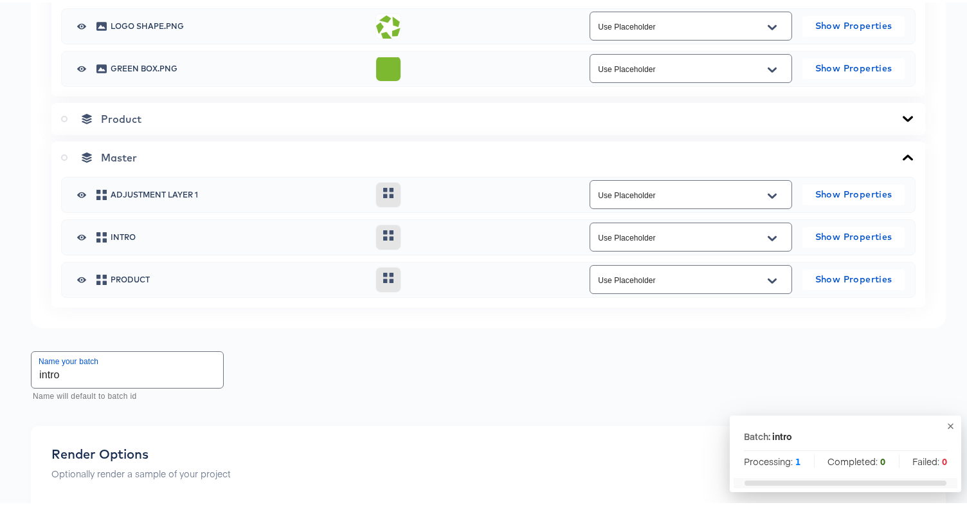
click at [106, 123] on span "Product" at bounding box center [121, 116] width 40 height 13
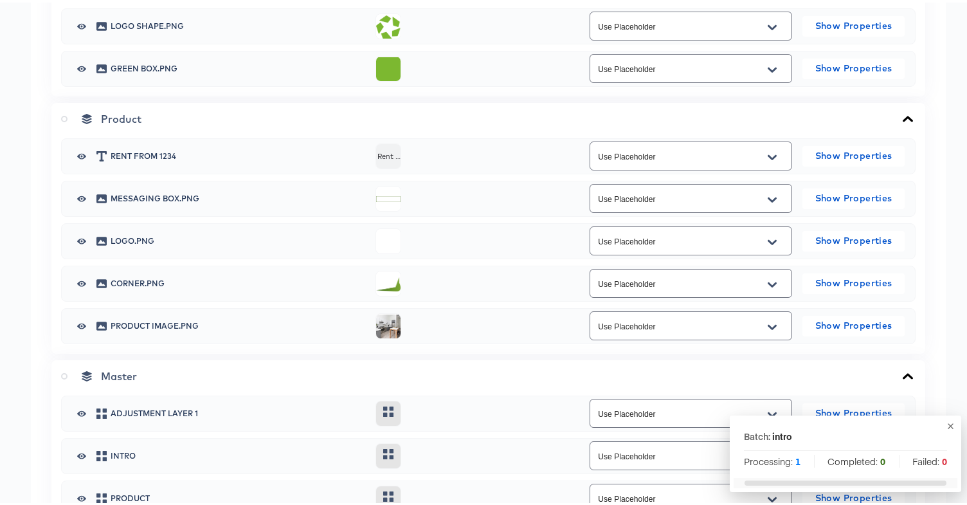
click at [82, 156] on icon "button" at bounding box center [81, 153] width 9 height 6
click at [78, 201] on icon "button" at bounding box center [81, 196] width 9 height 10
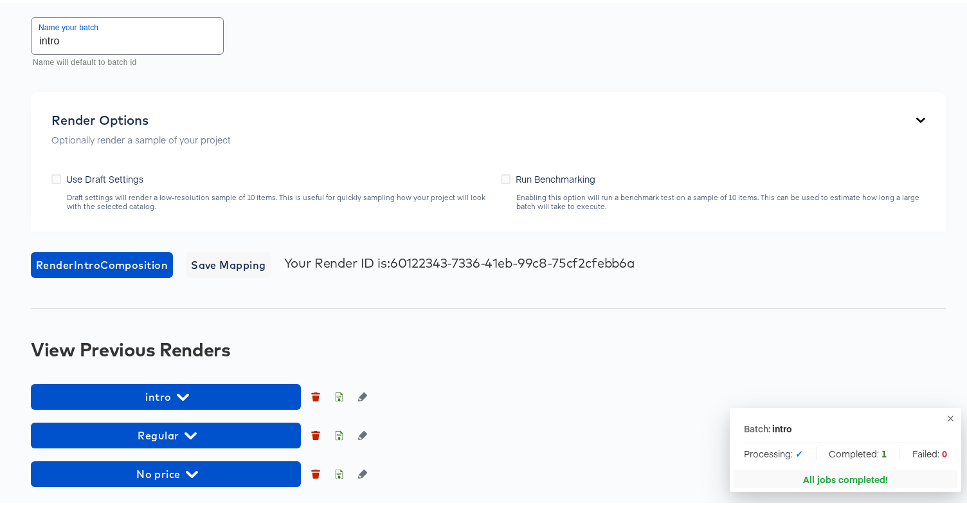
scroll to position [1274, 0]
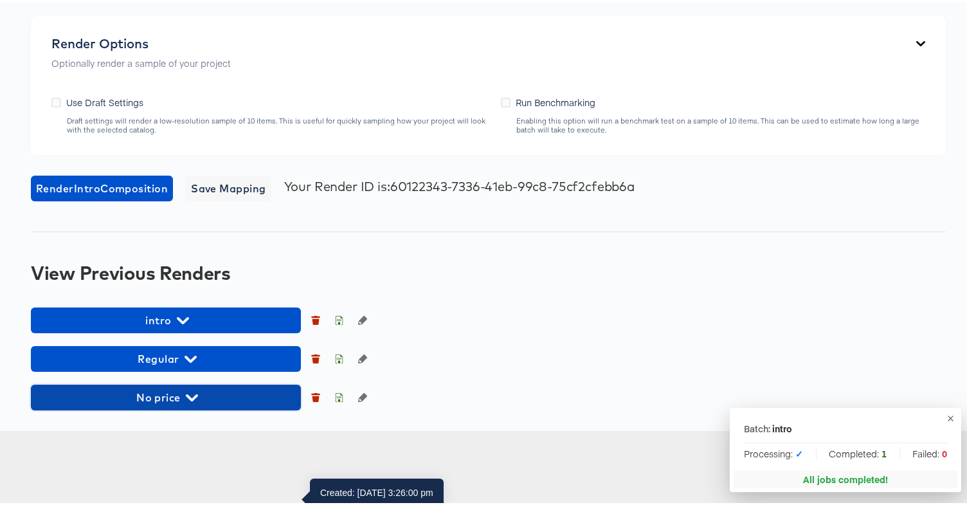
drag, startPoint x: 204, startPoint y: 469, endPoint x: 353, endPoint y: 225, distance: 285.8
click at [204, 404] on span "No price" at bounding box center [165, 395] width 257 height 18
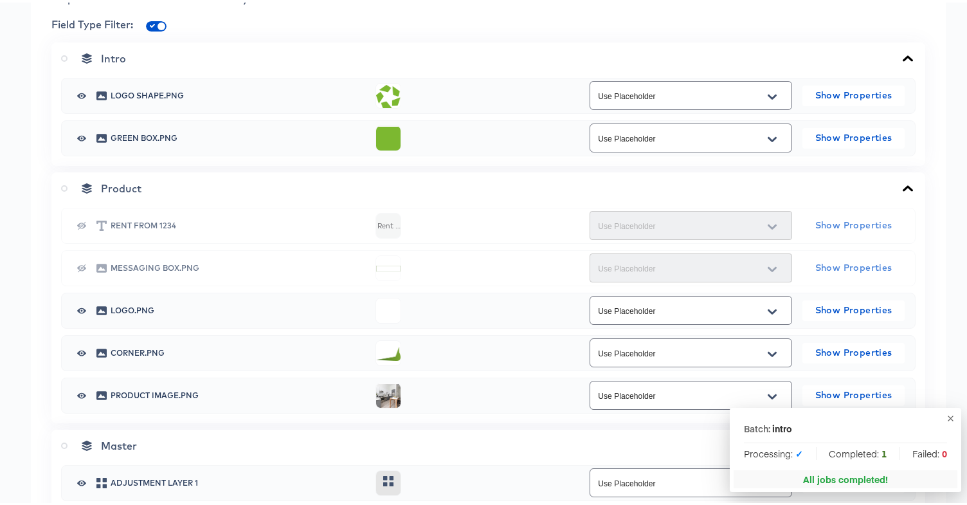
scroll to position [554, 0]
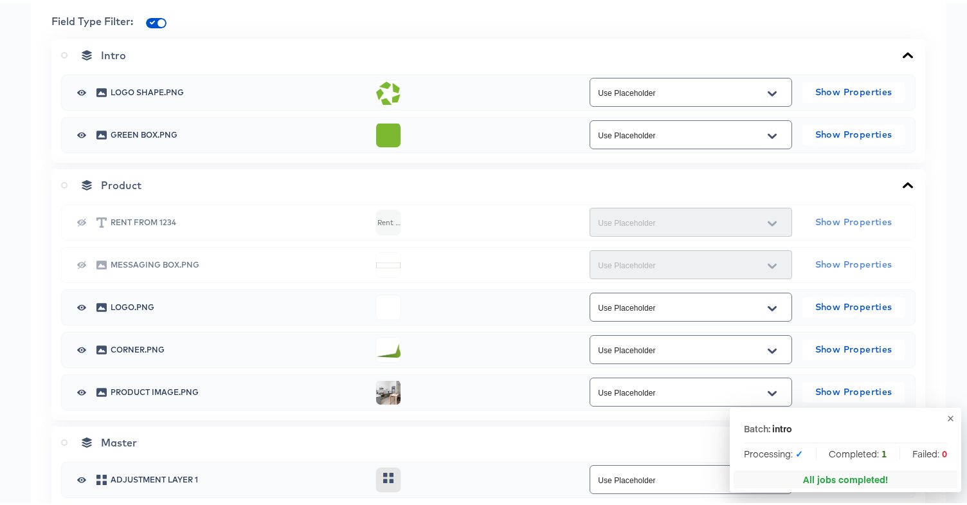
drag, startPoint x: 88, startPoint y: 321, endPoint x: 76, endPoint y: 336, distance: 19.2
click at [88, 225] on button "button" at bounding box center [81, 220] width 19 height 10
click at [96, 266] on icon at bounding box center [101, 262] width 10 height 8
drag, startPoint x: 77, startPoint y: 363, endPoint x: 96, endPoint y: 330, distance: 38.6
click at [77, 266] on icon "button" at bounding box center [81, 262] width 9 height 8
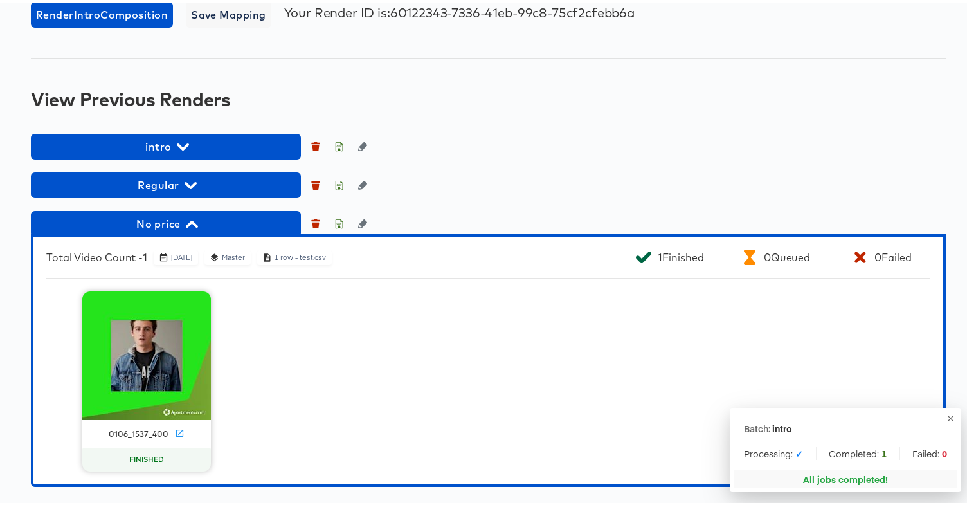
scroll to position [1524, 0]
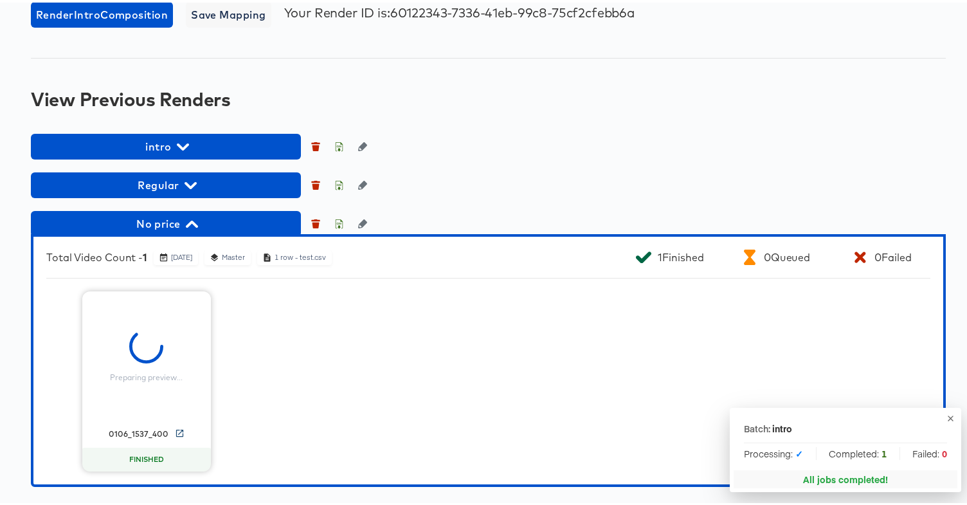
click at [175, 429] on icon at bounding box center [180, 431] width 10 height 10
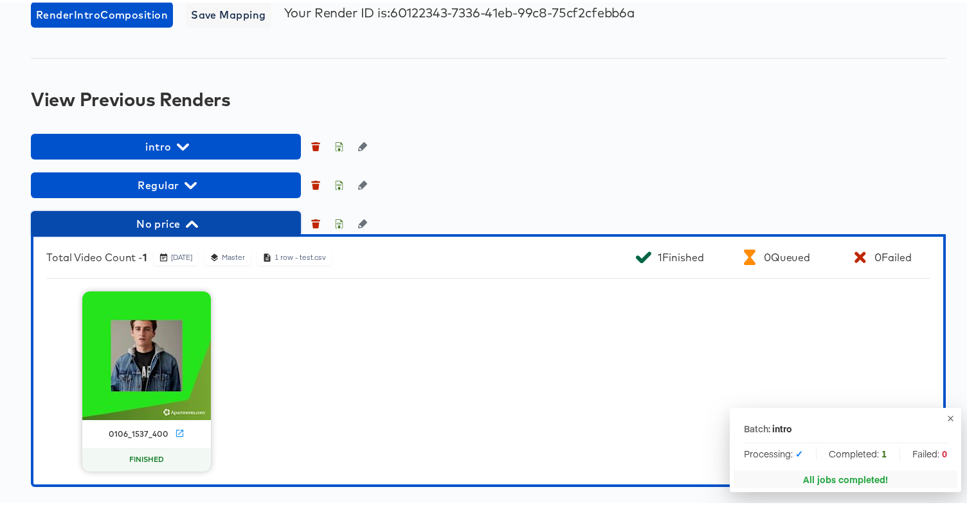
click at [200, 226] on span "No price" at bounding box center [165, 221] width 257 height 18
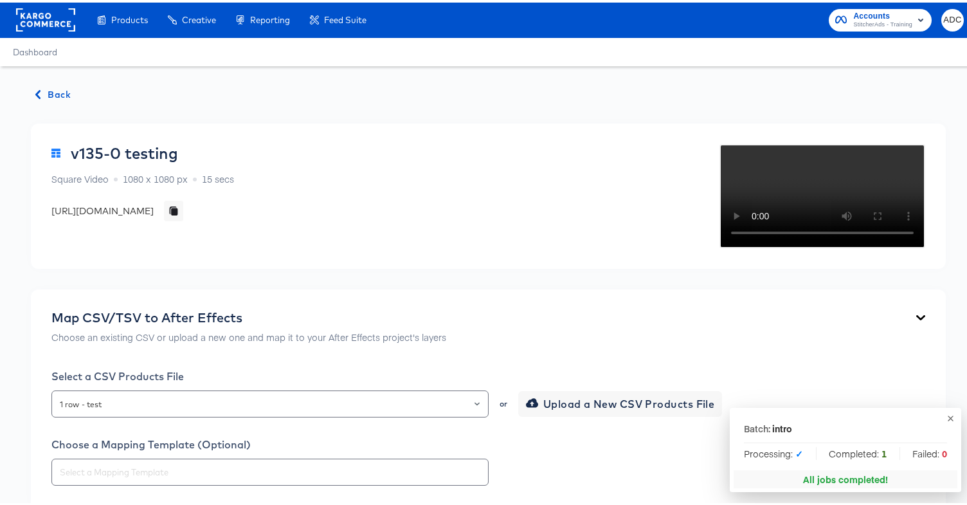
scroll to position [0, 0]
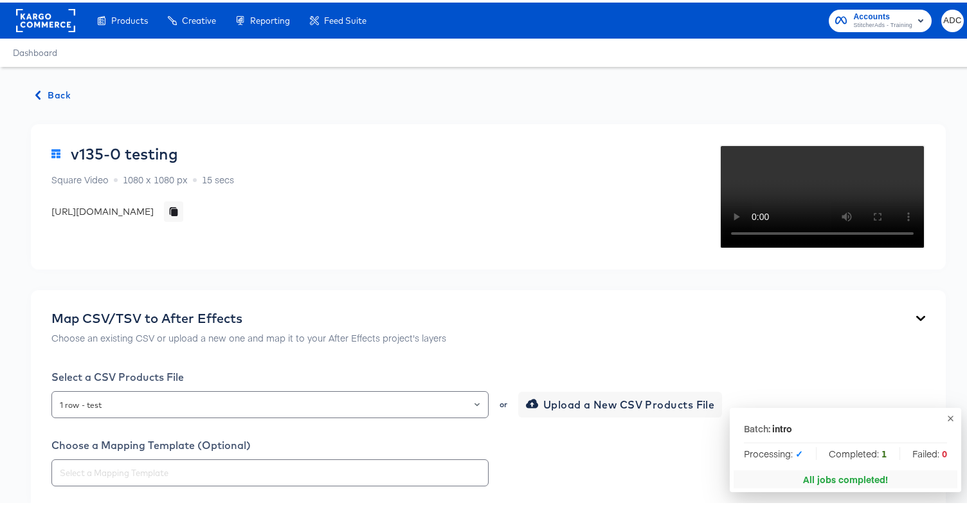
click at [55, 91] on span "Back" at bounding box center [53, 93] width 35 height 16
